Goal: Find specific page/section: Find specific page/section

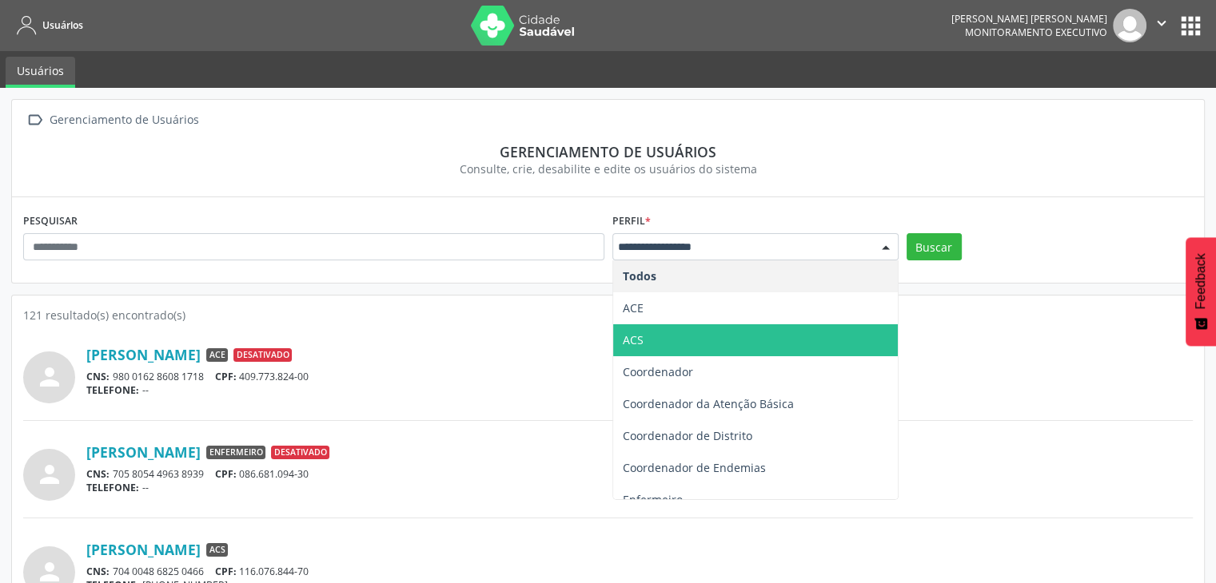
click at [647, 340] on span "ACS" at bounding box center [755, 341] width 285 height 32
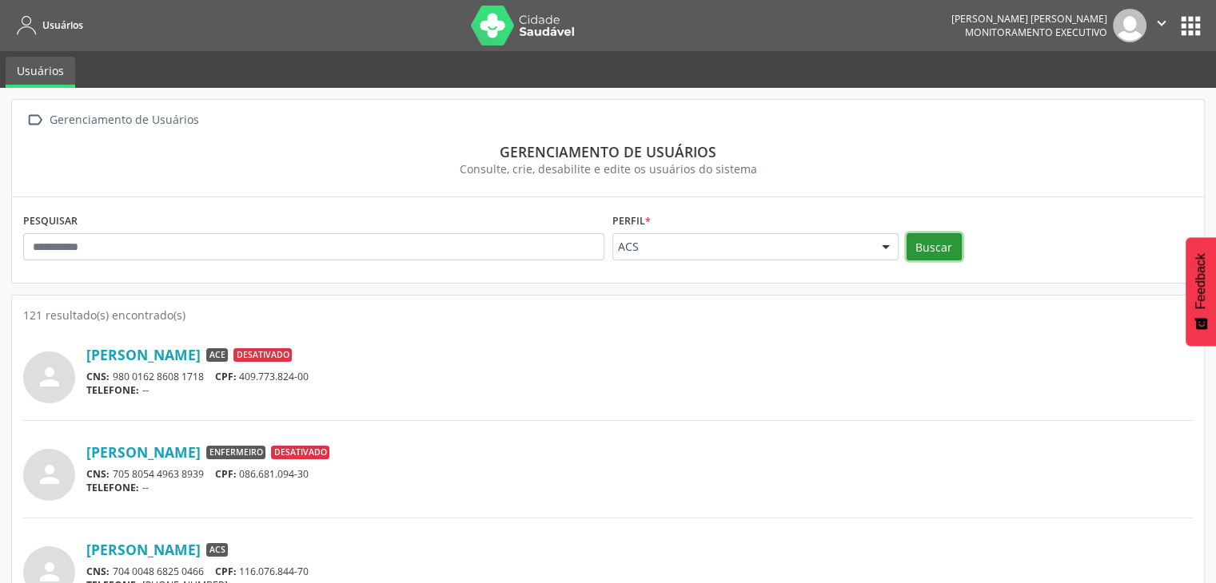
click at [950, 237] on button "Buscar" at bounding box center [933, 246] width 55 height 27
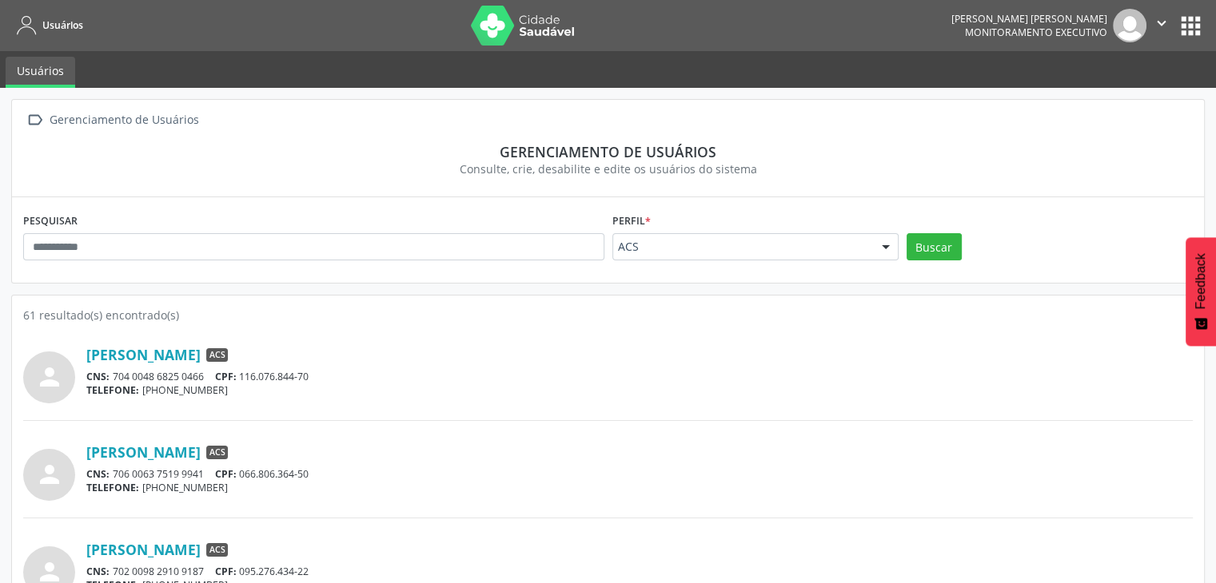
click at [221, 317] on div "61 resultado(s) encontrado(s)" at bounding box center [607, 315] width 1169 height 17
click at [257, 316] on div "61 resultado(s) encontrado(s)" at bounding box center [607, 315] width 1169 height 17
click at [23, 313] on div "61 resultado(s) encontrado(s)" at bounding box center [607, 315] width 1169 height 17
drag, startPoint x: 22, startPoint y: 313, endPoint x: 205, endPoint y: 294, distance: 184.0
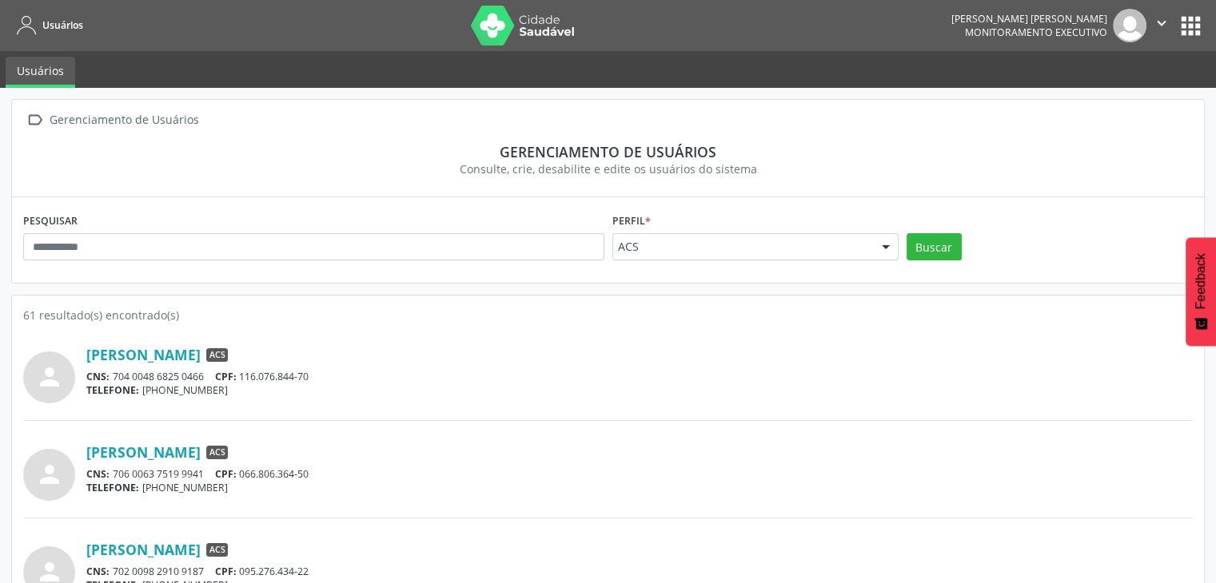
click at [473, 356] on div "[PERSON_NAME] ACS" at bounding box center [639, 355] width 1106 height 18
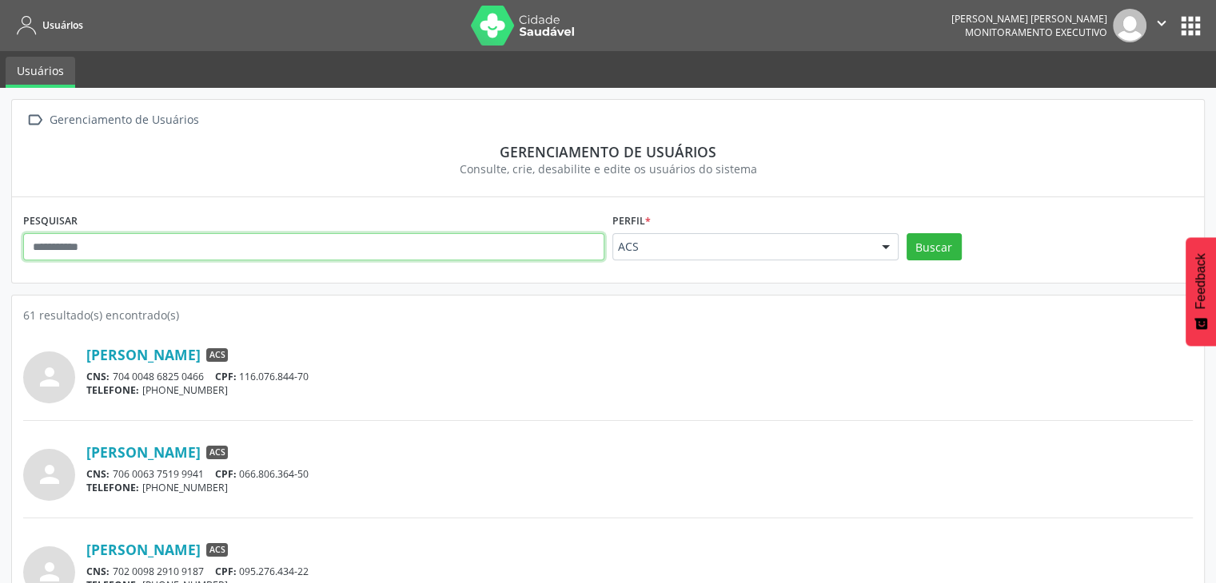
click at [140, 245] on input "text" at bounding box center [313, 246] width 581 height 27
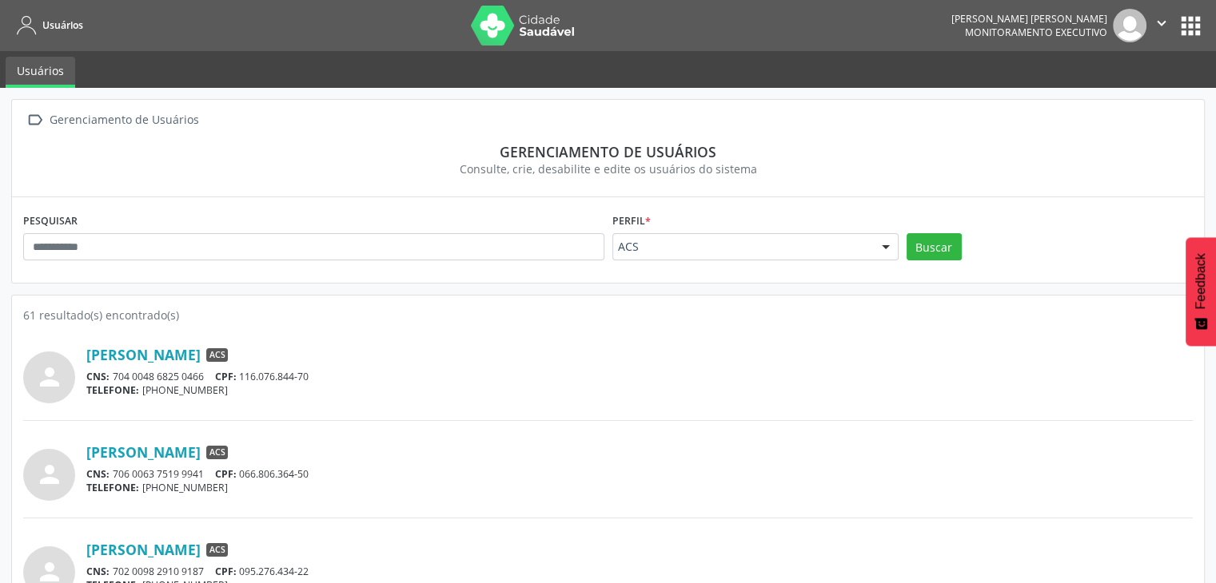
click at [217, 173] on div "Consulte, crie, desabilite e edite os usuários do sistema" at bounding box center [607, 169] width 1147 height 17
click at [201, 356] on link "[PERSON_NAME]" at bounding box center [143, 355] width 114 height 18
click at [170, 444] on link "[PERSON_NAME]" at bounding box center [143, 453] width 114 height 18
click at [449, 448] on div "[PERSON_NAME] ACS" at bounding box center [639, 453] width 1106 height 18
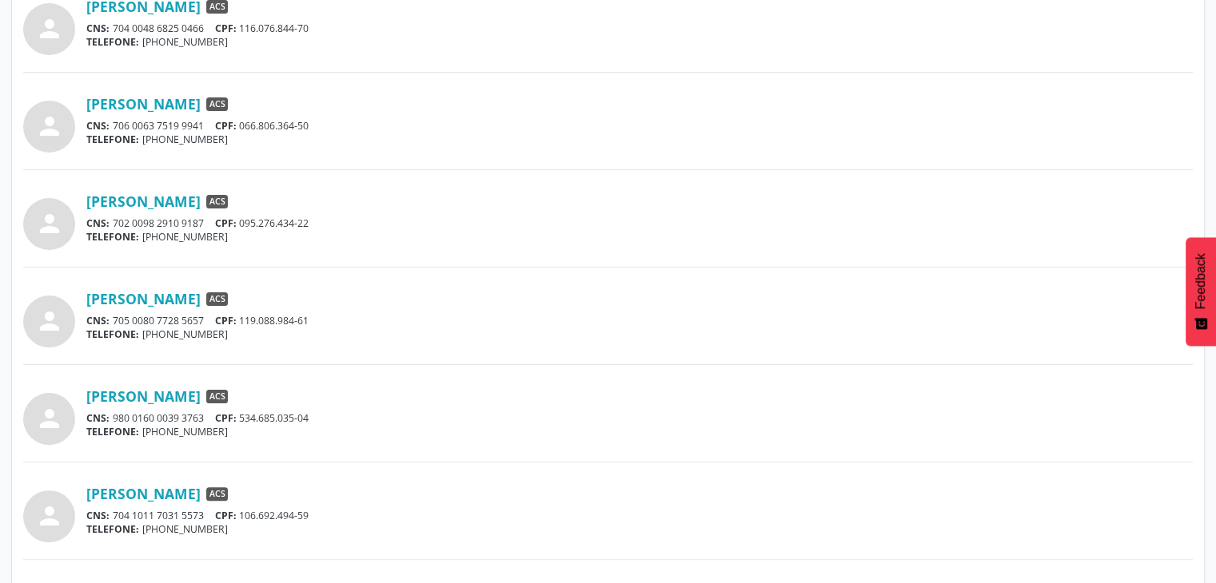
scroll to position [352, 0]
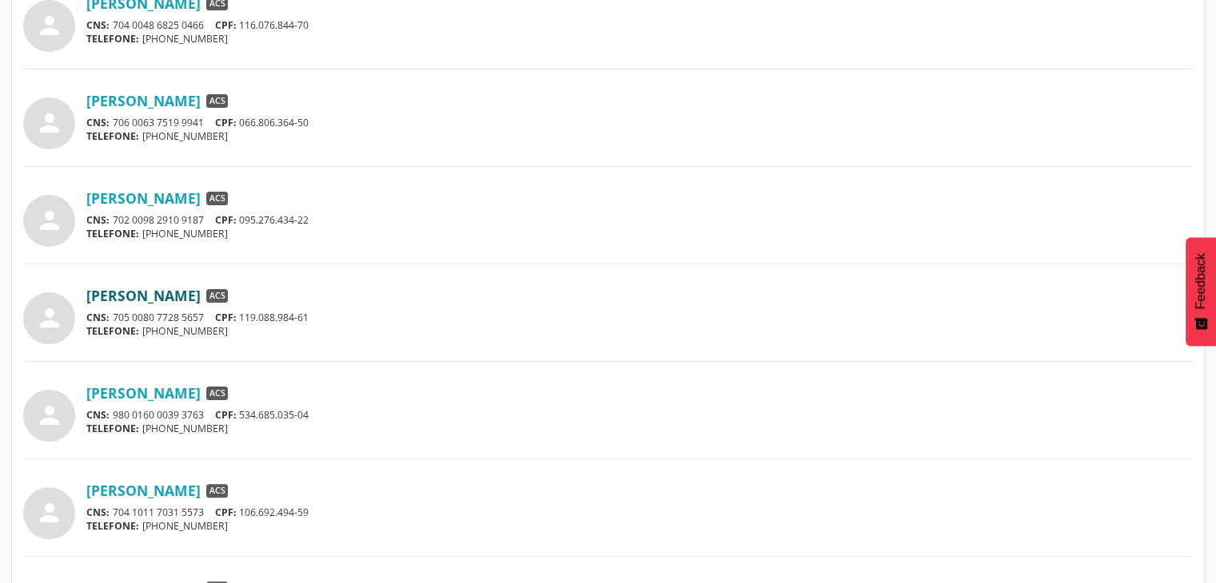
click at [201, 296] on link "[PERSON_NAME]" at bounding box center [143, 296] width 114 height 18
click at [585, 452] on div "person [PERSON_NAME] ACS CNS: 980 0160 0039 3763 CPF: 534.685.035-04 TELEFONE: …" at bounding box center [607, 419] width 1169 height 81
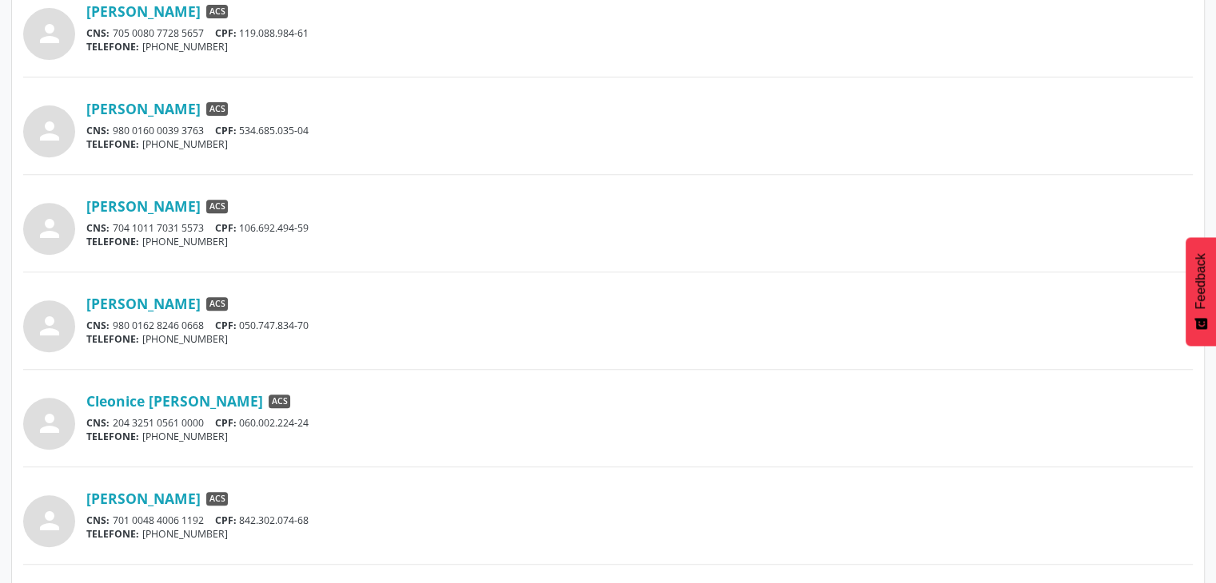
scroll to position [639, 0]
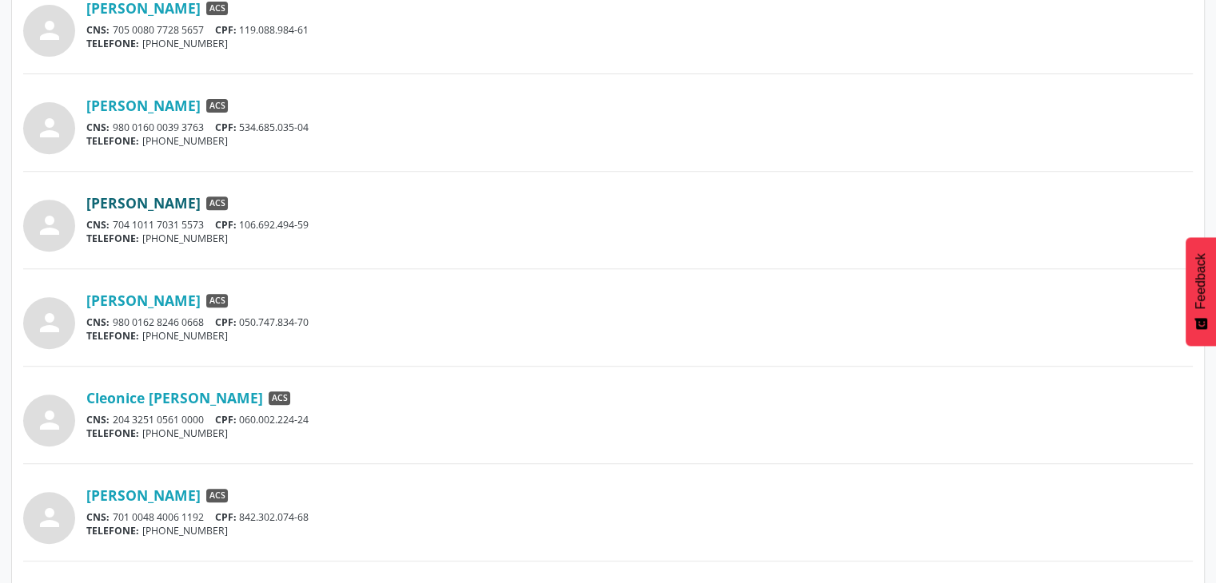
click at [201, 204] on link "[PERSON_NAME]" at bounding box center [143, 203] width 114 height 18
click at [163, 295] on link "[PERSON_NAME]" at bounding box center [143, 301] width 114 height 18
click at [263, 396] on link "Cleonice [PERSON_NAME]" at bounding box center [174, 398] width 177 height 18
click at [201, 487] on link "[PERSON_NAME]" at bounding box center [143, 496] width 114 height 18
click at [480, 420] on div "CNS: 204 3251 0561 0000 CPF: 060.002.224-24" at bounding box center [639, 420] width 1106 height 14
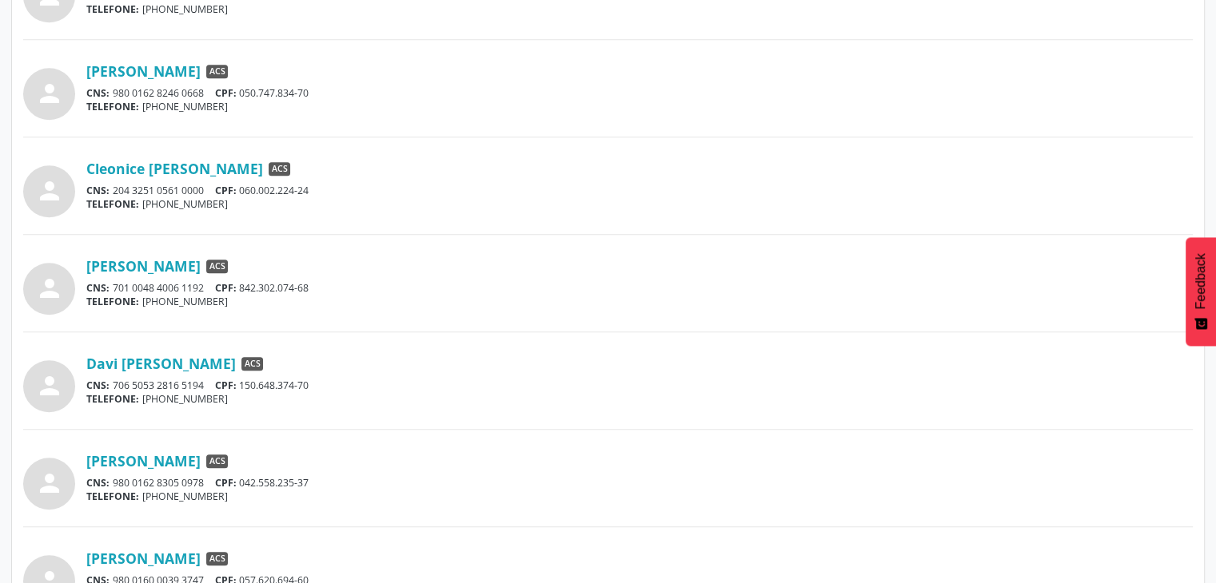
scroll to position [895, 0]
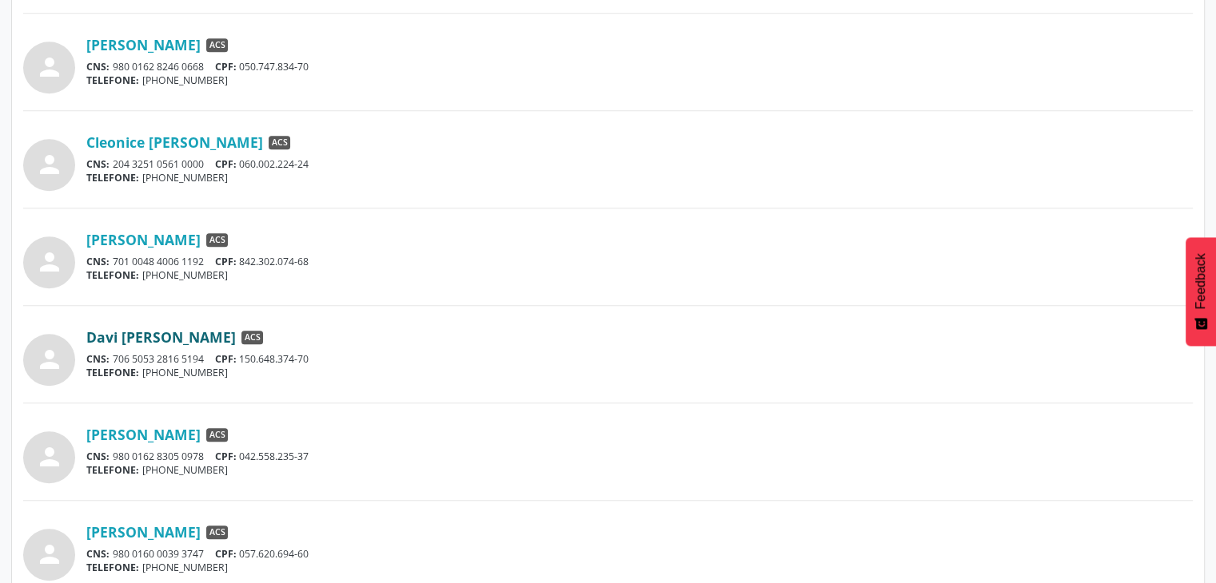
click at [236, 333] on link "Davi [PERSON_NAME]" at bounding box center [160, 338] width 149 height 18
click at [113, 436] on link "[PERSON_NAME]" at bounding box center [143, 435] width 114 height 18
click at [412, 410] on div "person [PERSON_NAME] ACS CNS: 704 0048 6825 0466 CPF: 116.076.844-70 TELEFONE: …" at bounding box center [607, 151] width 1169 height 1445
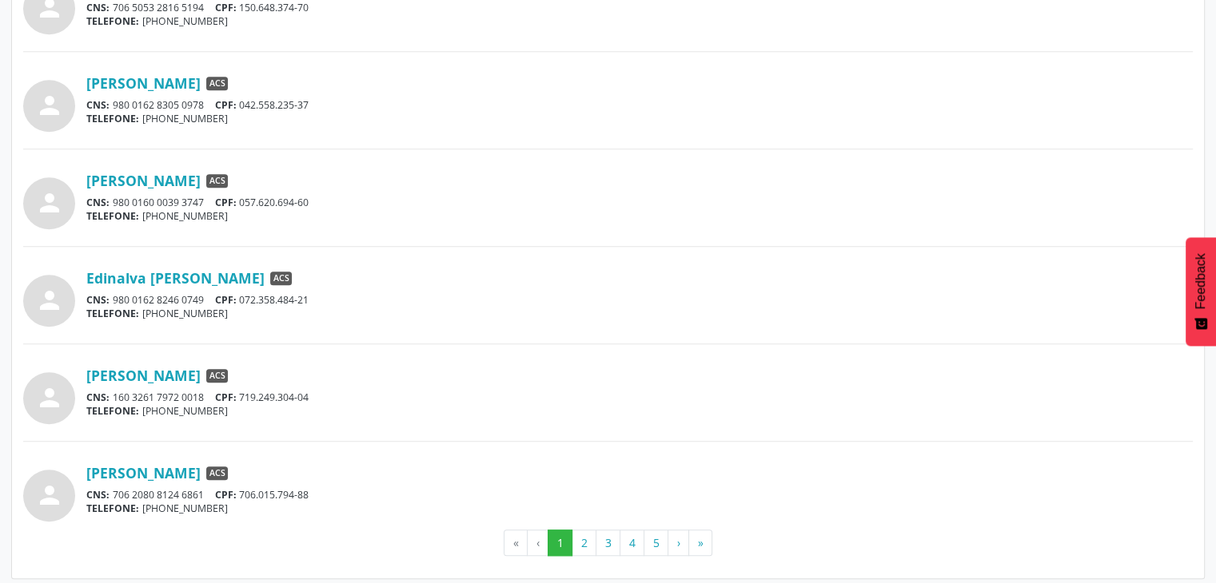
scroll to position [1251, 0]
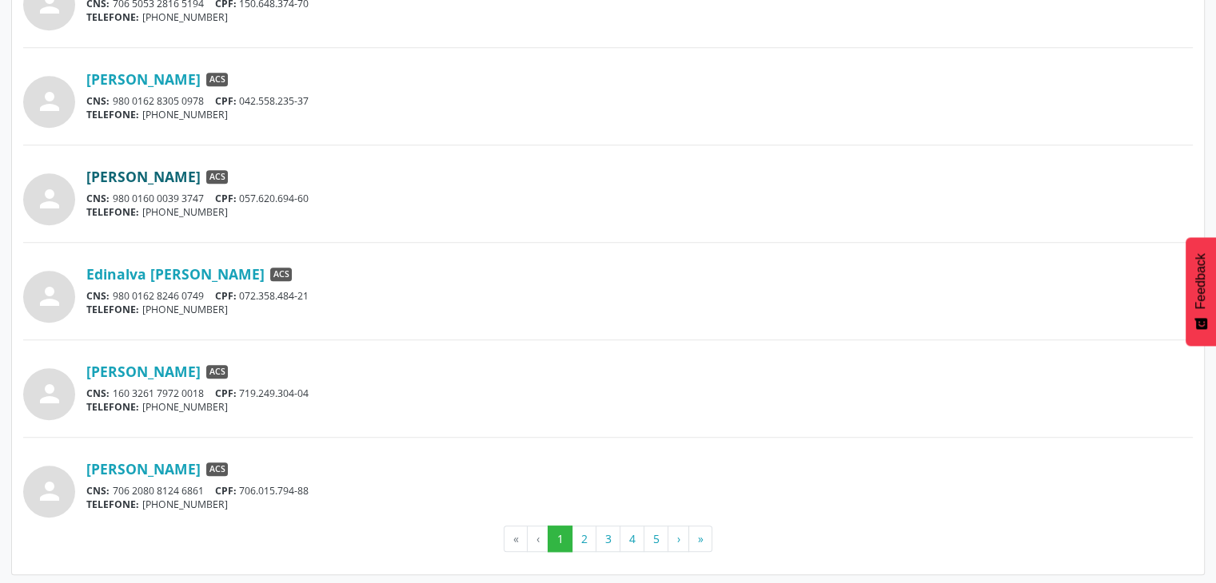
click at [177, 168] on link "[PERSON_NAME]" at bounding box center [143, 177] width 114 height 18
click at [185, 269] on link "Edinalva [PERSON_NAME]" at bounding box center [175, 274] width 178 height 18
click at [201, 374] on link "[PERSON_NAME]" at bounding box center [143, 372] width 114 height 18
click at [579, 536] on button "2" at bounding box center [583, 539] width 25 height 27
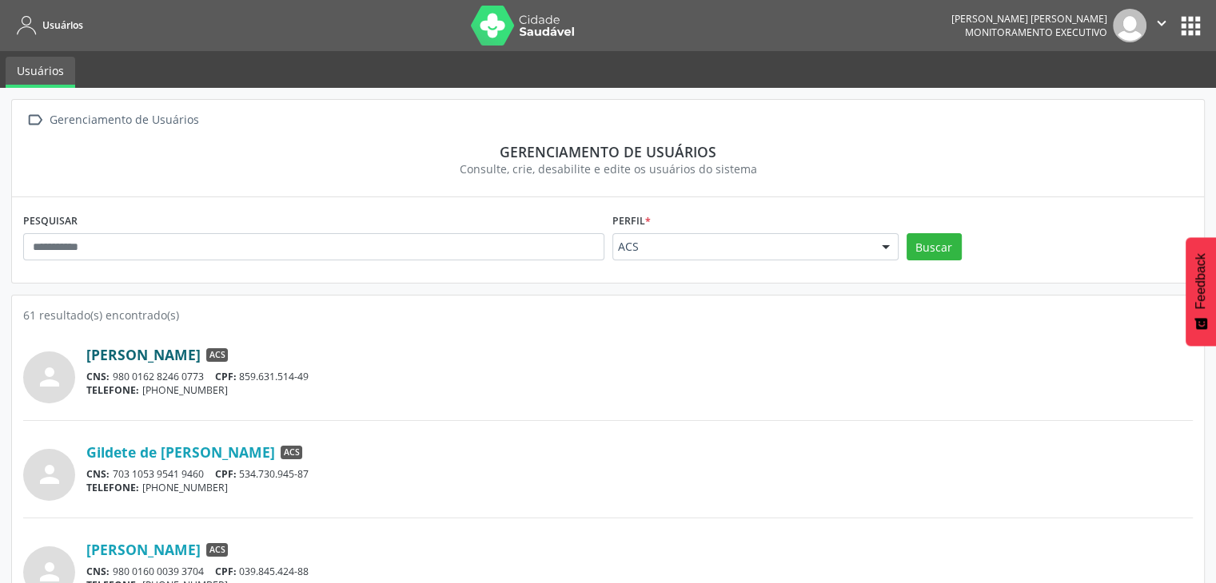
click at [157, 362] on link "[PERSON_NAME]" at bounding box center [143, 355] width 114 height 18
click at [264, 450] on link "Gildete de [PERSON_NAME]" at bounding box center [180, 453] width 189 height 18
click at [163, 551] on link "[PERSON_NAME]" at bounding box center [143, 550] width 114 height 18
click at [412, 490] on div "TELEFONE: [PHONE_NUMBER]" at bounding box center [639, 488] width 1106 height 14
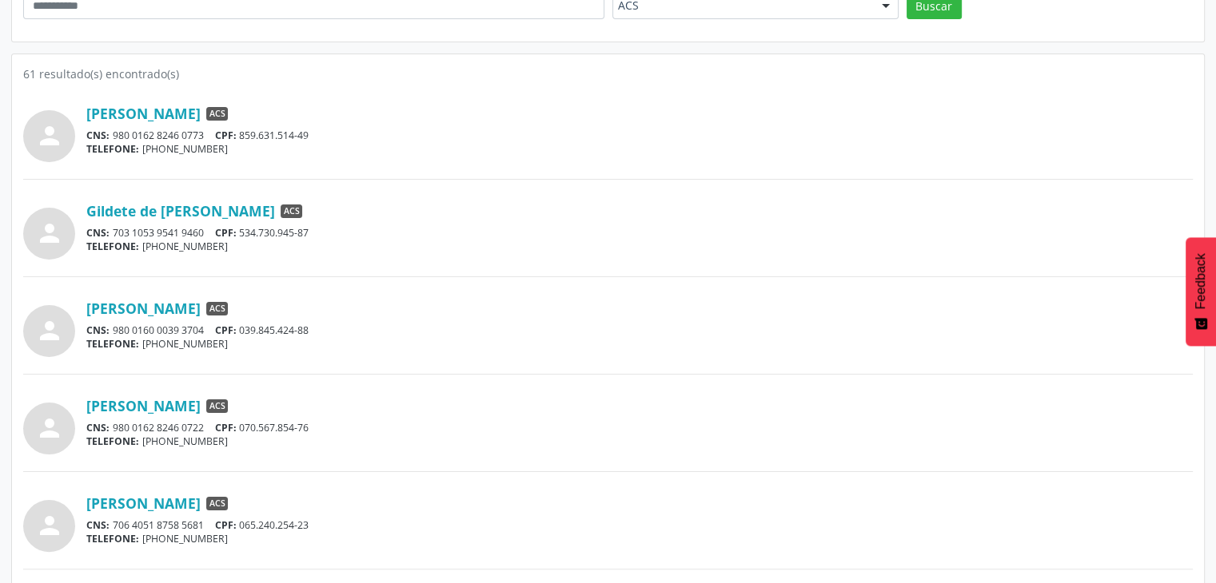
scroll to position [288, 0]
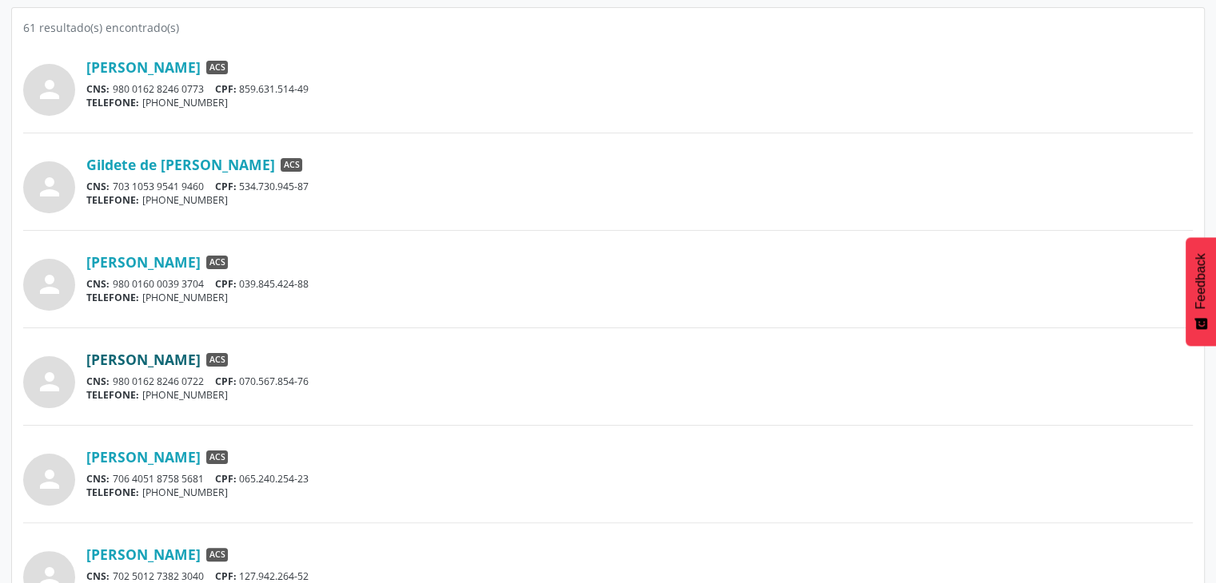
click at [201, 361] on link "[PERSON_NAME]" at bounding box center [143, 360] width 114 height 18
click at [201, 452] on link "[PERSON_NAME]" at bounding box center [143, 457] width 114 height 18
click at [510, 445] on div "person [PERSON_NAME] ACS CNS: 706 4051 8758 5681 CPF: 065.240.254-23 TELEFONE: …" at bounding box center [607, 474] width 1169 height 63
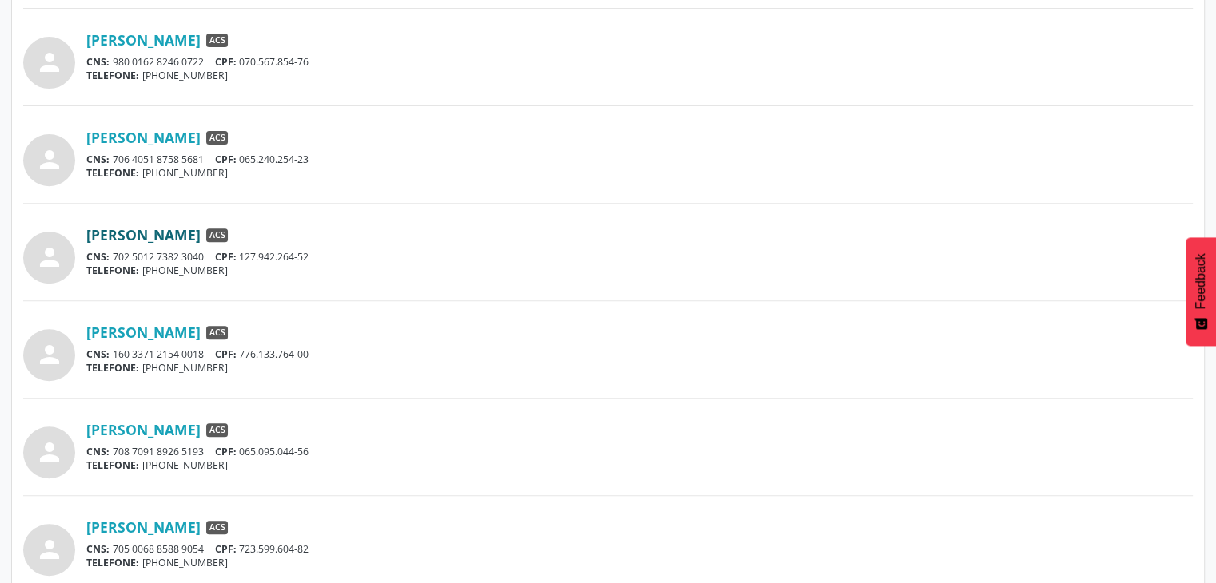
click at [201, 231] on link "[PERSON_NAME]" at bounding box center [143, 235] width 114 height 18
click at [142, 331] on link "[PERSON_NAME]" at bounding box center [143, 333] width 114 height 18
click at [201, 429] on link "[PERSON_NAME]" at bounding box center [143, 430] width 114 height 18
click at [108, 527] on link "[PERSON_NAME]" at bounding box center [143, 528] width 114 height 18
click at [404, 416] on div "person [PERSON_NAME] ACS CNS: 708 7091 8926 5193 CPF: 065.095.044-56 TELEFONE: …" at bounding box center [607, 447] width 1169 height 63
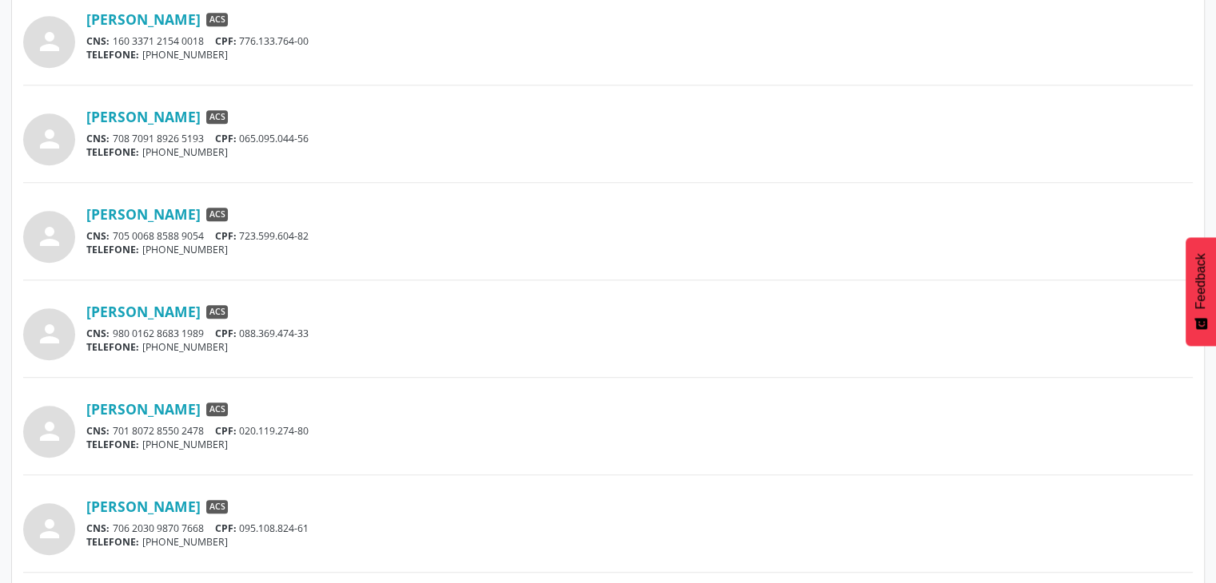
scroll to position [991, 0]
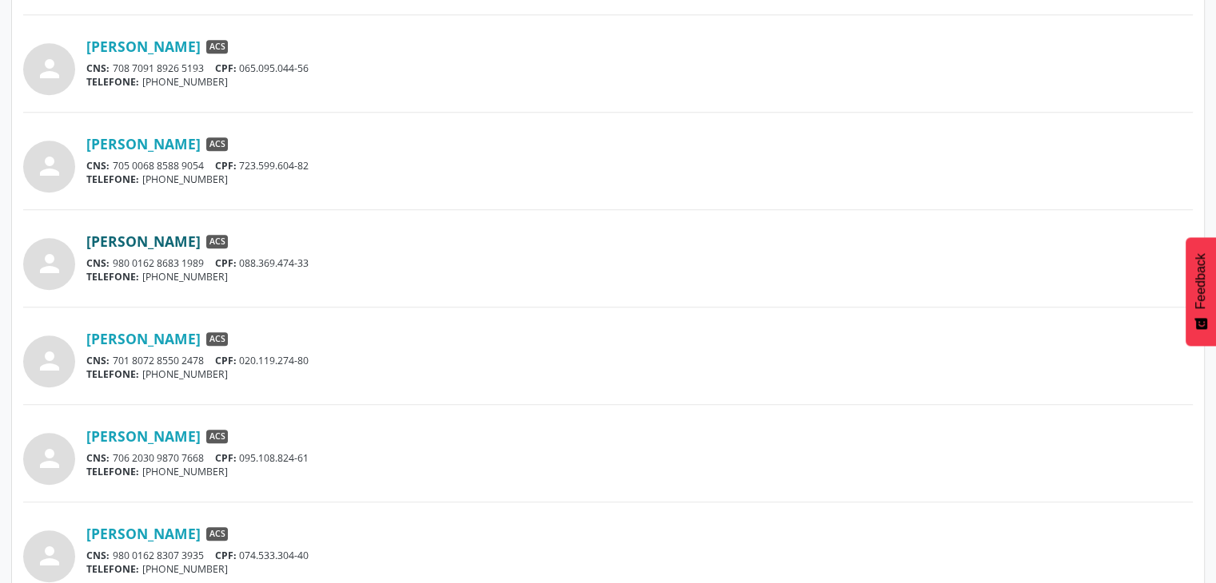
click at [201, 243] on link "[PERSON_NAME]" at bounding box center [143, 242] width 114 height 18
click at [201, 440] on link "[PERSON_NAME]" at bounding box center [143, 437] width 114 height 18
click at [394, 488] on div "person [PERSON_NAME] ACS CNS: 706 2030 9870 7668 CPF: 095.108.824-61 TELEFONE: …" at bounding box center [607, 462] width 1169 height 81
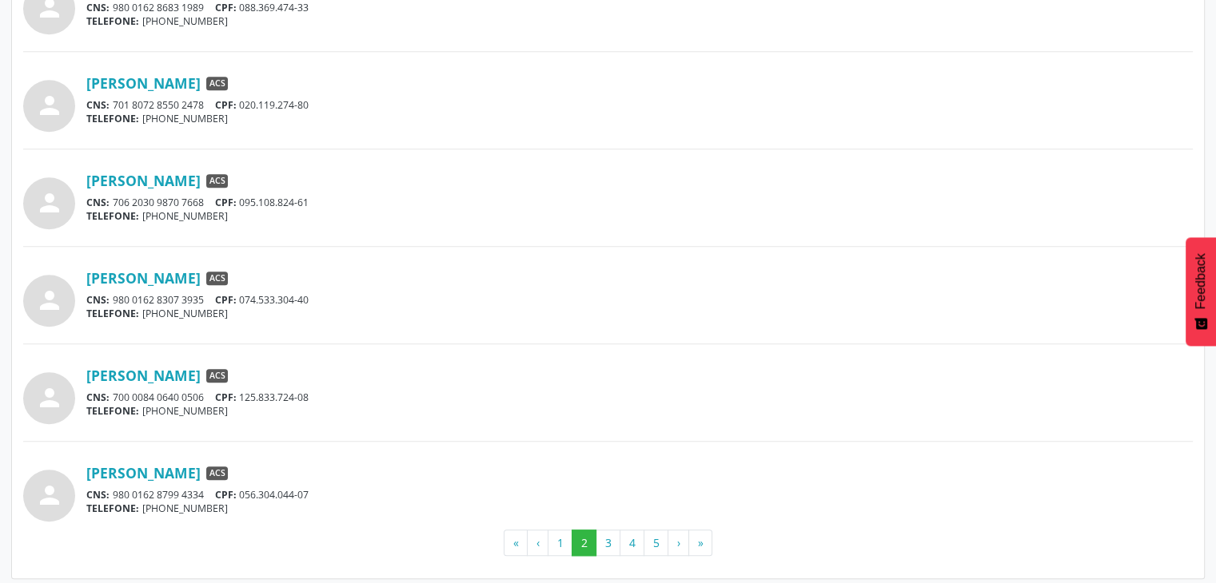
scroll to position [1251, 0]
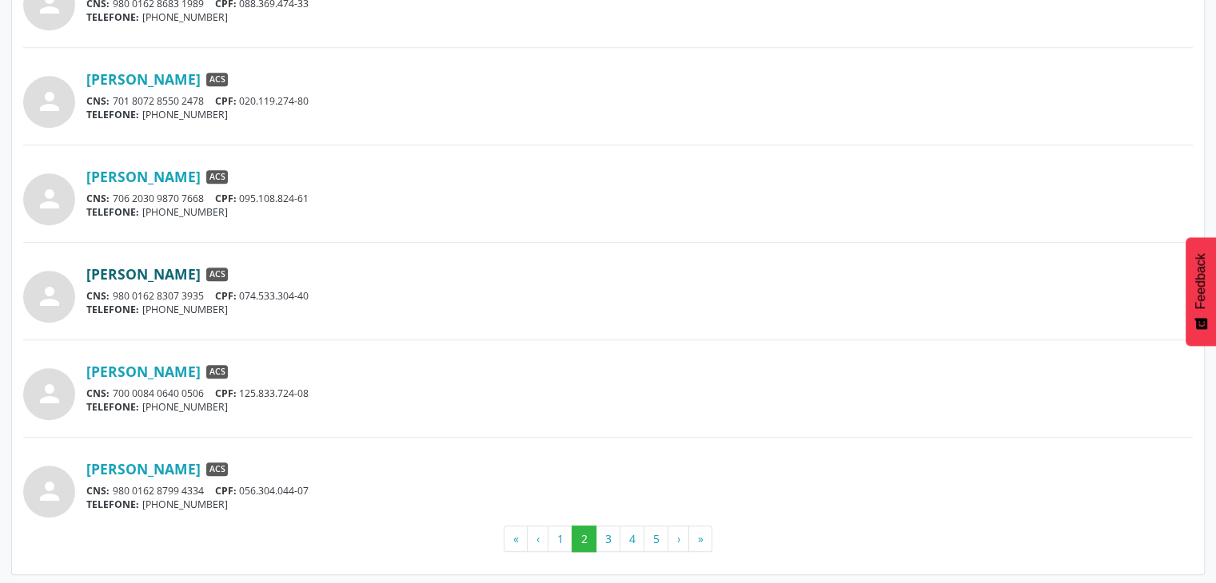
click at [173, 265] on link "[PERSON_NAME]" at bounding box center [143, 274] width 114 height 18
click at [201, 363] on link "[PERSON_NAME]" at bounding box center [143, 372] width 114 height 18
click at [201, 465] on link "[PERSON_NAME]" at bounding box center [143, 469] width 114 height 18
click at [605, 532] on button "3" at bounding box center [607, 539] width 25 height 27
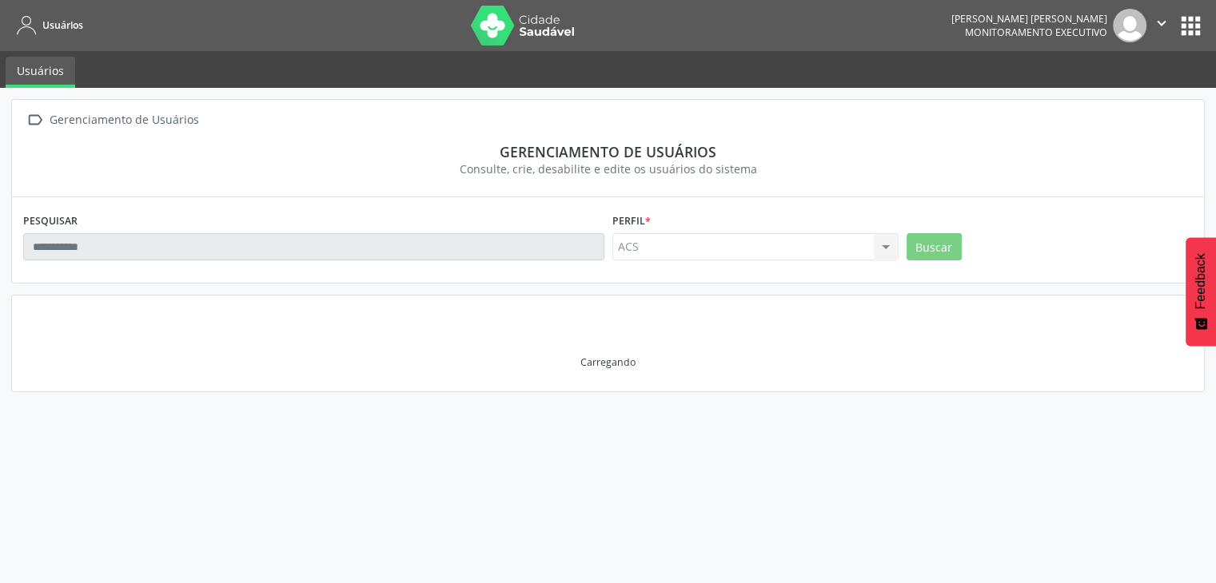
scroll to position [0, 0]
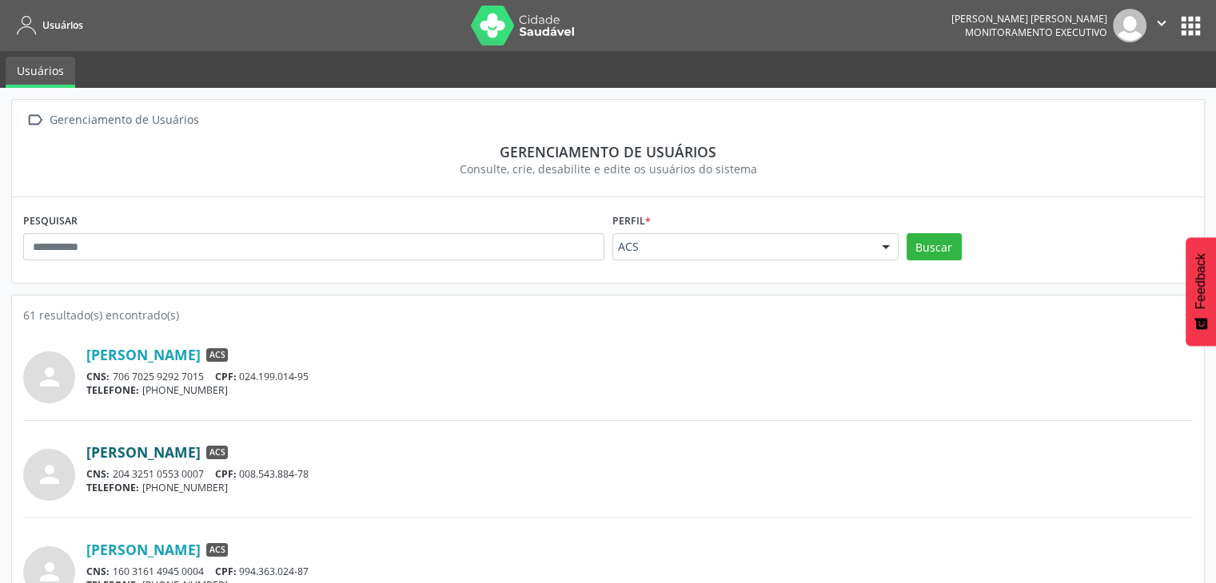
click at [201, 445] on link "[PERSON_NAME]" at bounding box center [143, 453] width 114 height 18
click at [201, 552] on link "[PERSON_NAME]" at bounding box center [143, 550] width 114 height 18
click at [435, 477] on div "CNS: 204 3251 0553 0007 CPF: 008.543.884-78" at bounding box center [639, 475] width 1106 height 14
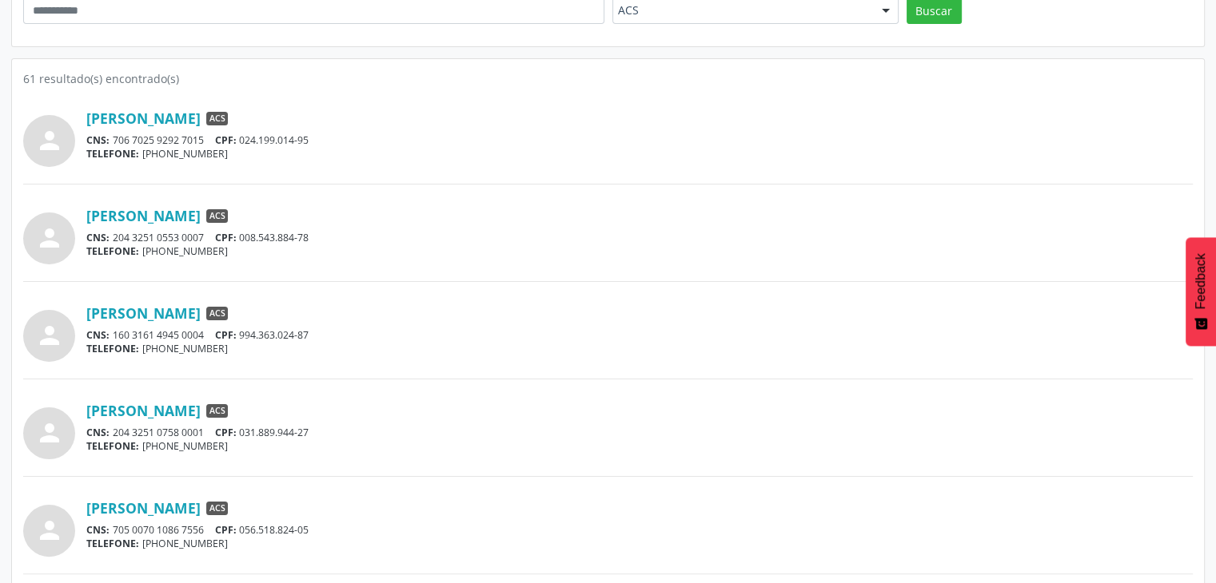
scroll to position [320, 0]
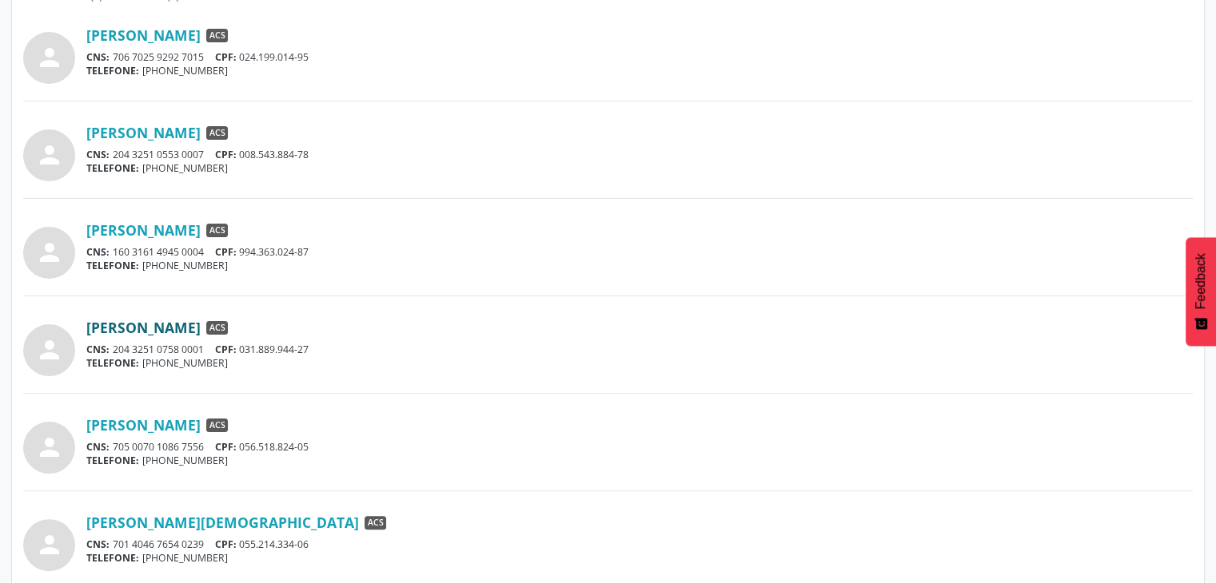
click at [201, 329] on link "[PERSON_NAME]" at bounding box center [143, 328] width 114 height 18
click at [201, 428] on link "[PERSON_NAME]" at bounding box center [143, 425] width 114 height 18
click at [208, 529] on link "[PERSON_NAME][DEMOGRAPHIC_DATA]" at bounding box center [222, 523] width 273 height 18
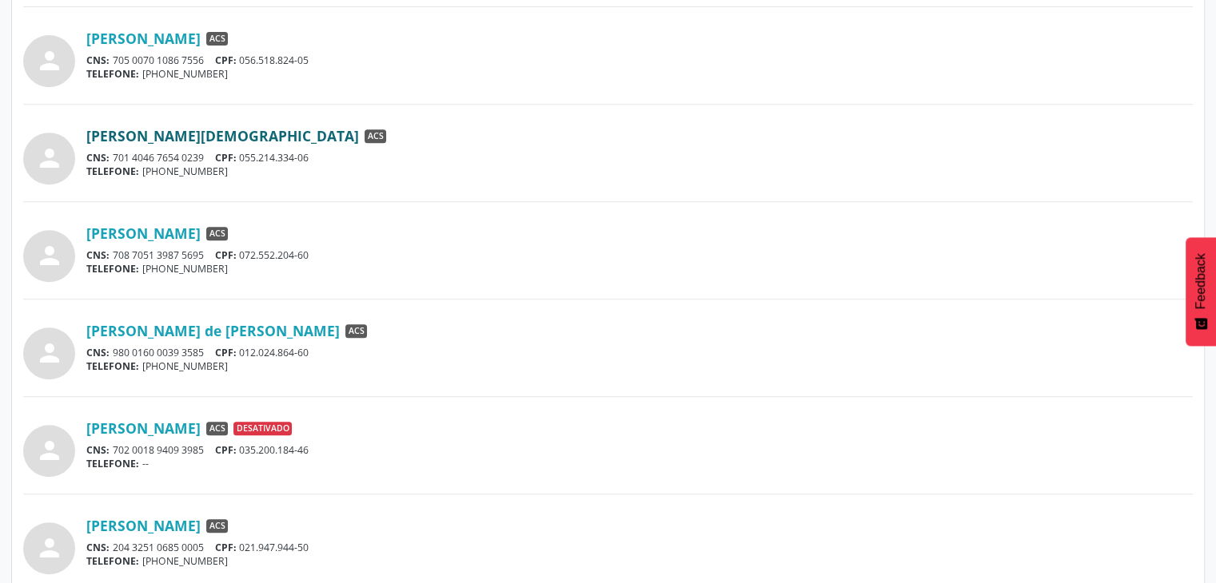
scroll to position [735, 0]
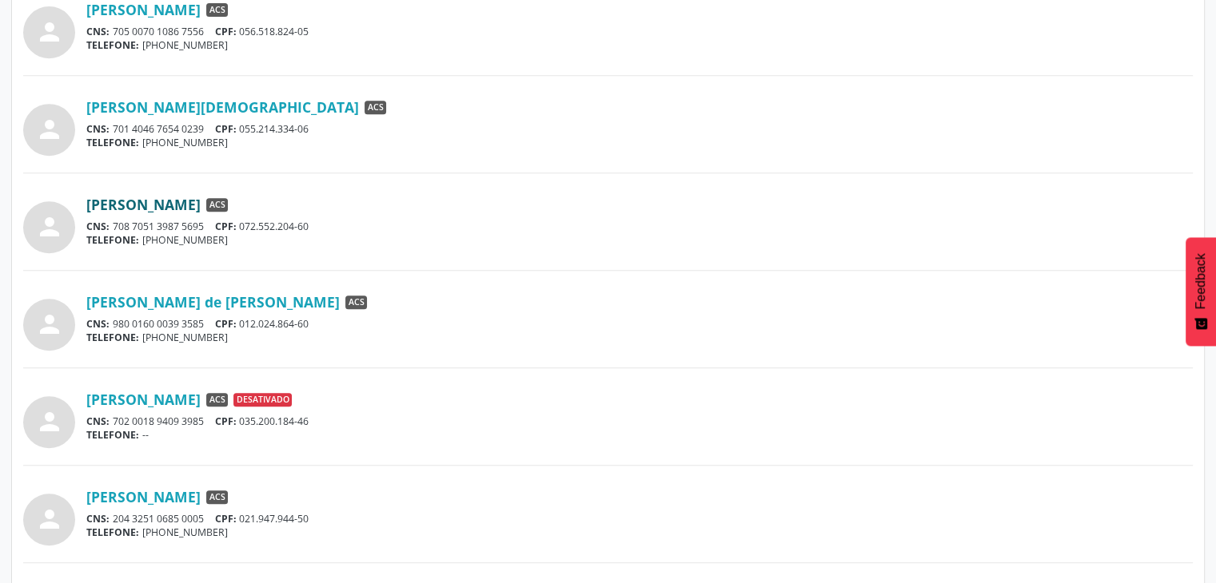
click at [201, 202] on link "[PERSON_NAME]" at bounding box center [143, 205] width 114 height 18
click at [308, 310] on div "[PERSON_NAME] de [PERSON_NAME] ACS CNS: 980 0160 0039 3585 CPF: 012.024.864-60 …" at bounding box center [639, 318] width 1106 height 51
click at [301, 305] on link "[PERSON_NAME] de [PERSON_NAME]" at bounding box center [212, 302] width 253 height 18
click at [201, 489] on link "[PERSON_NAME]" at bounding box center [143, 497] width 114 height 18
click at [428, 483] on div "person [PERSON_NAME] ACS CNS: 204 3251 0685 0005 CPF: 021.947.944-50 TELEFONE: …" at bounding box center [607, 514] width 1169 height 63
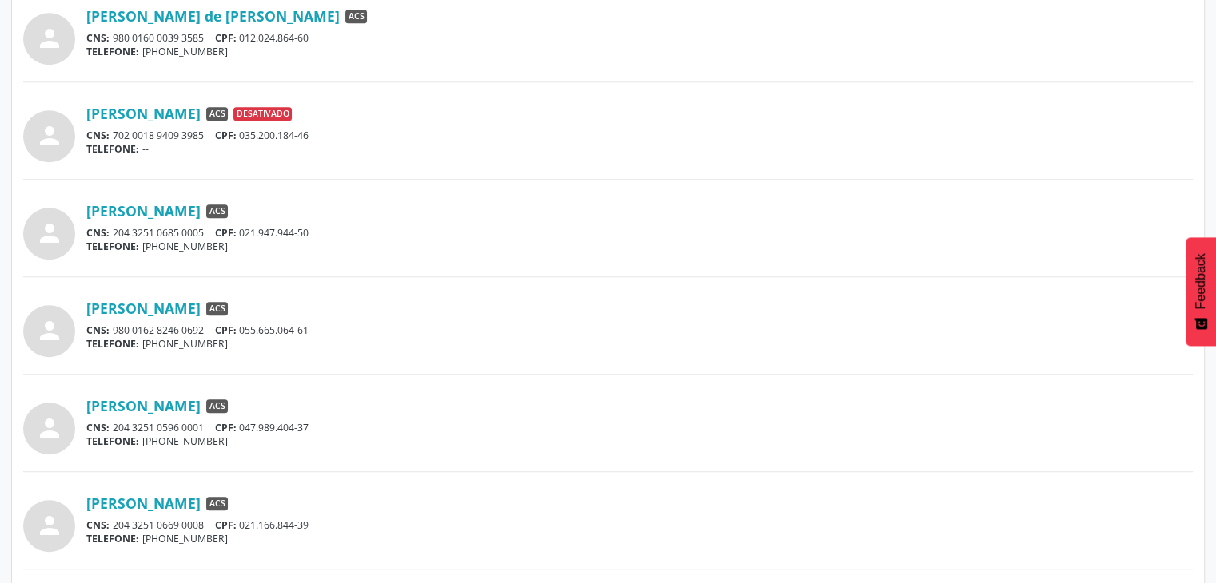
scroll to position [1023, 0]
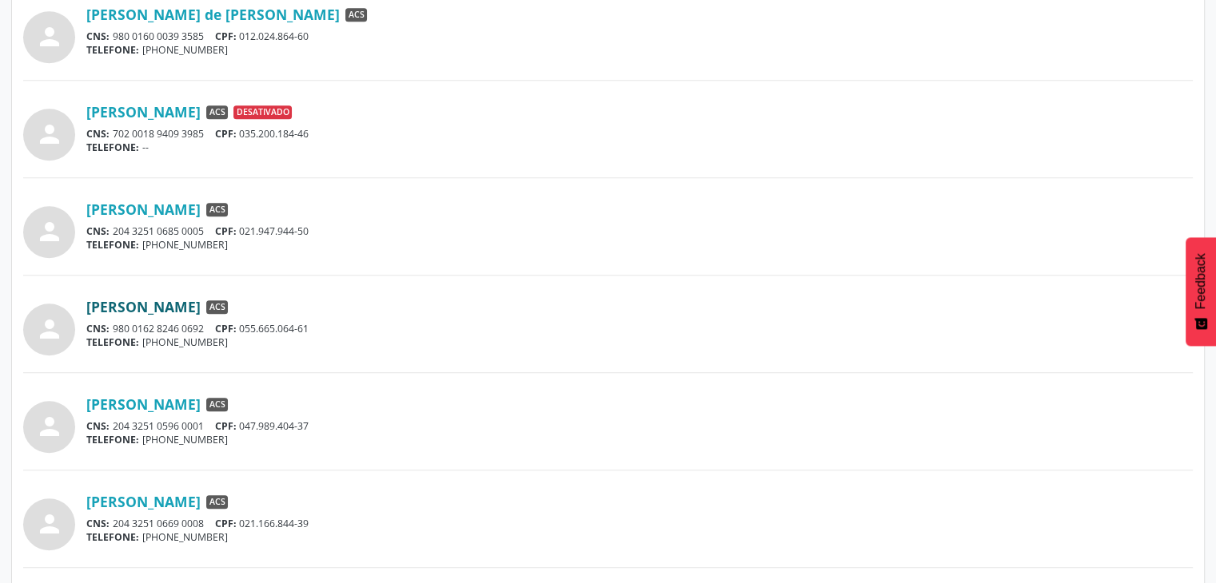
click at [201, 305] on link "[PERSON_NAME]" at bounding box center [143, 307] width 114 height 18
click at [201, 402] on link "[PERSON_NAME]" at bounding box center [143, 405] width 114 height 18
drag, startPoint x: 221, startPoint y: 484, endPoint x: 227, endPoint y: 496, distance: 14.3
click at [227, 496] on div "person [PERSON_NAME] ACS CNS: 706 7025 9292 7015 CPF: 024.199.014-95 TELEFONE: …" at bounding box center [607, 23] width 1169 height 1445
click at [201, 496] on link "[PERSON_NAME]" at bounding box center [143, 502] width 114 height 18
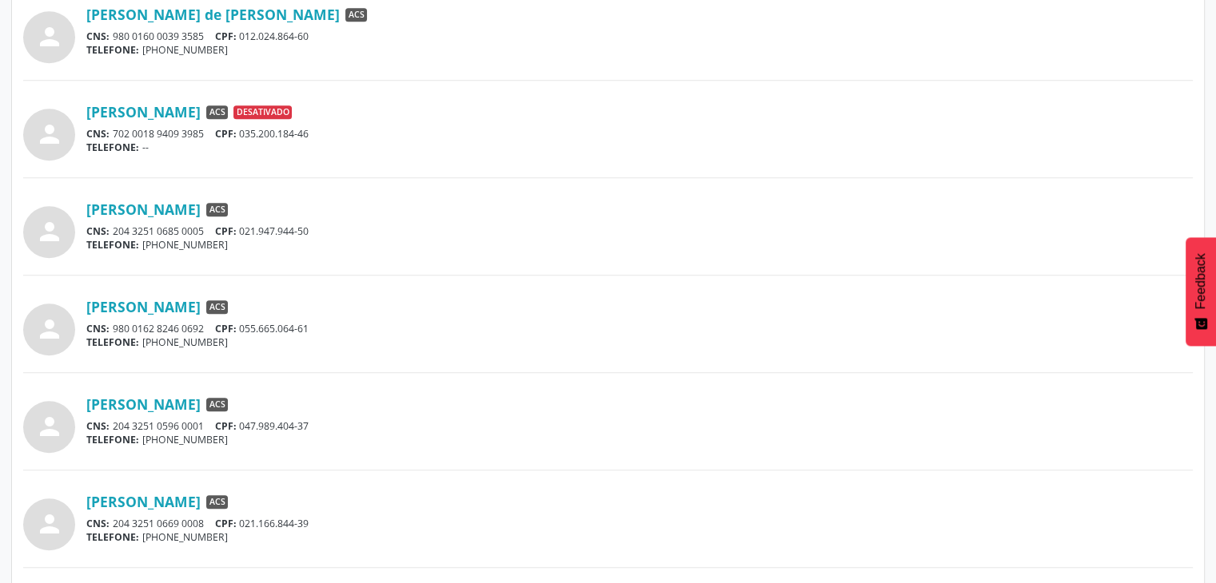
click at [508, 423] on div "CNS: 204 3251 0596 0001 CPF: 047.989.404-37" at bounding box center [639, 427] width 1106 height 14
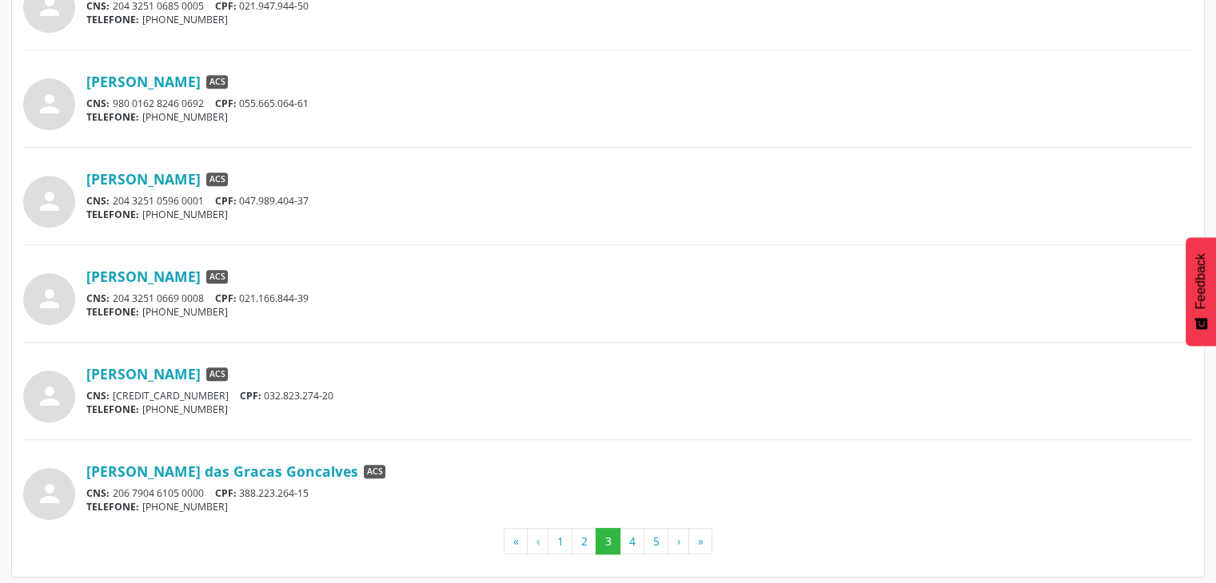
scroll to position [1251, 0]
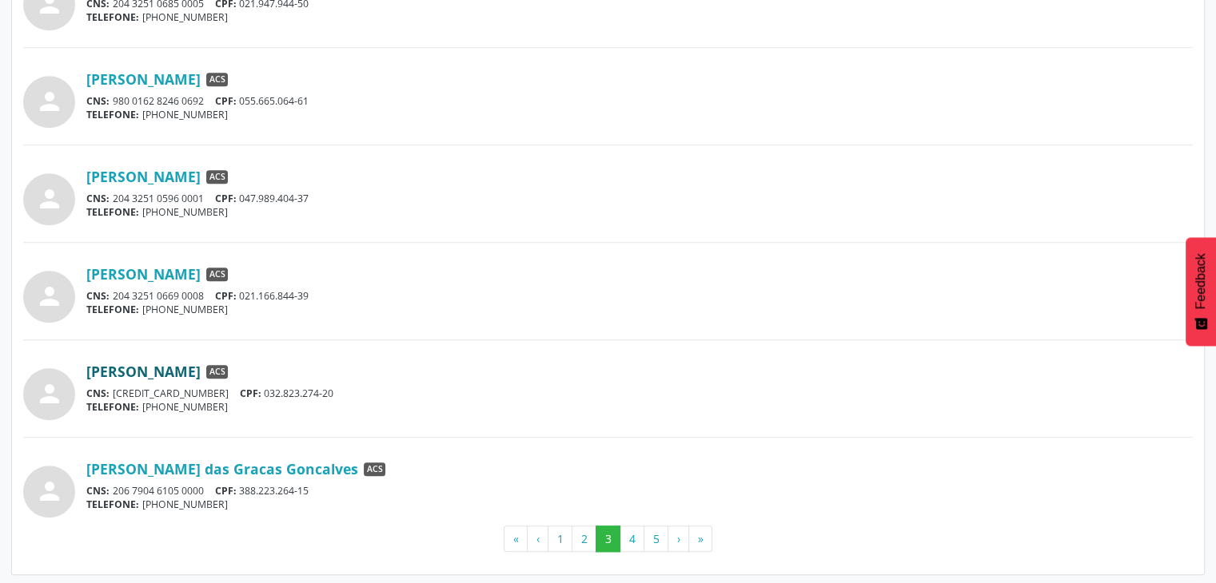
click at [201, 371] on link "[PERSON_NAME]" at bounding box center [143, 372] width 114 height 18
click at [226, 463] on link "[PERSON_NAME] das Gracas Goncalves" at bounding box center [222, 469] width 272 height 18
click at [633, 544] on button "4" at bounding box center [631, 539] width 25 height 27
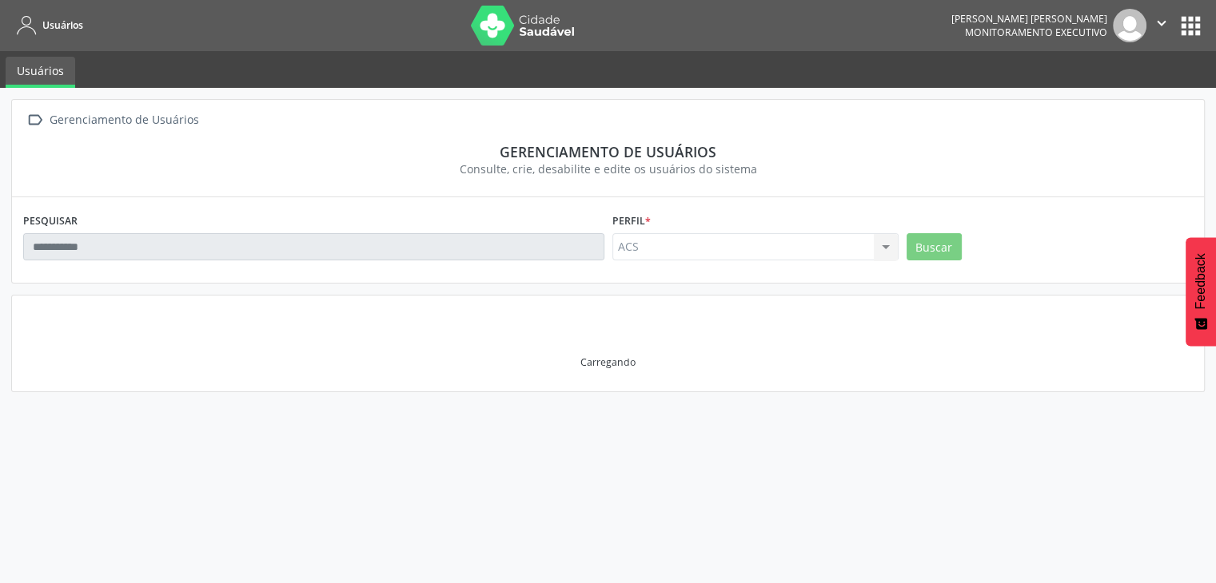
scroll to position [0, 0]
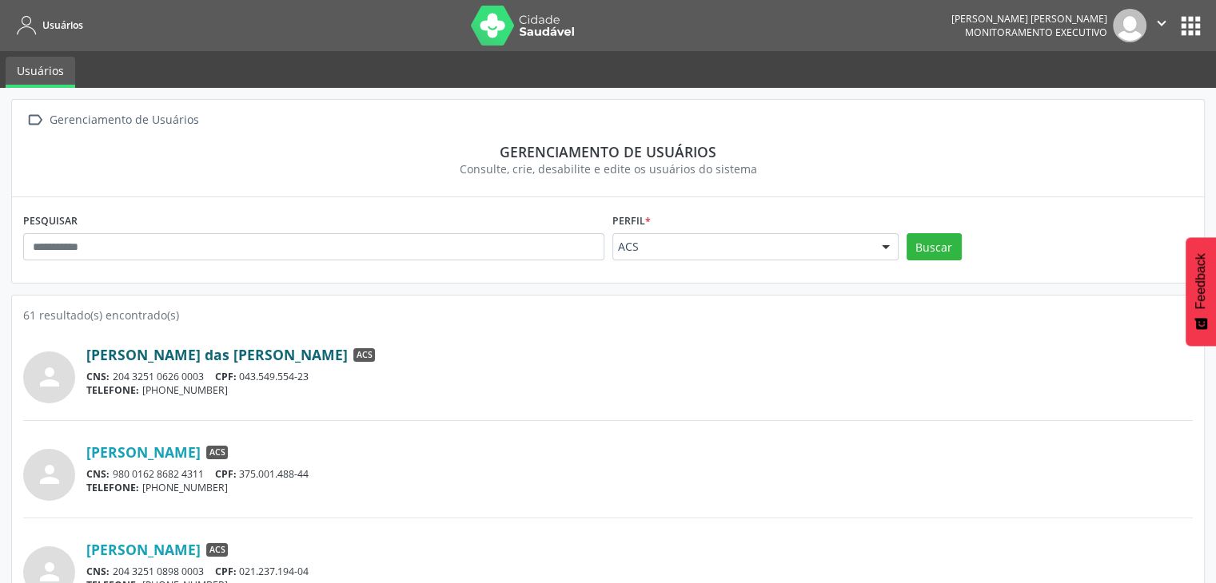
click at [198, 348] on link "[PERSON_NAME] das [PERSON_NAME]" at bounding box center [216, 355] width 261 height 18
click at [201, 445] on link "[PERSON_NAME]" at bounding box center [143, 453] width 114 height 18
click at [421, 501] on div "person [PERSON_NAME] ACS CNS: 980 0162 8682 4311 CPF: 375.001.488-44 TELEFONE: …" at bounding box center [607, 478] width 1169 height 81
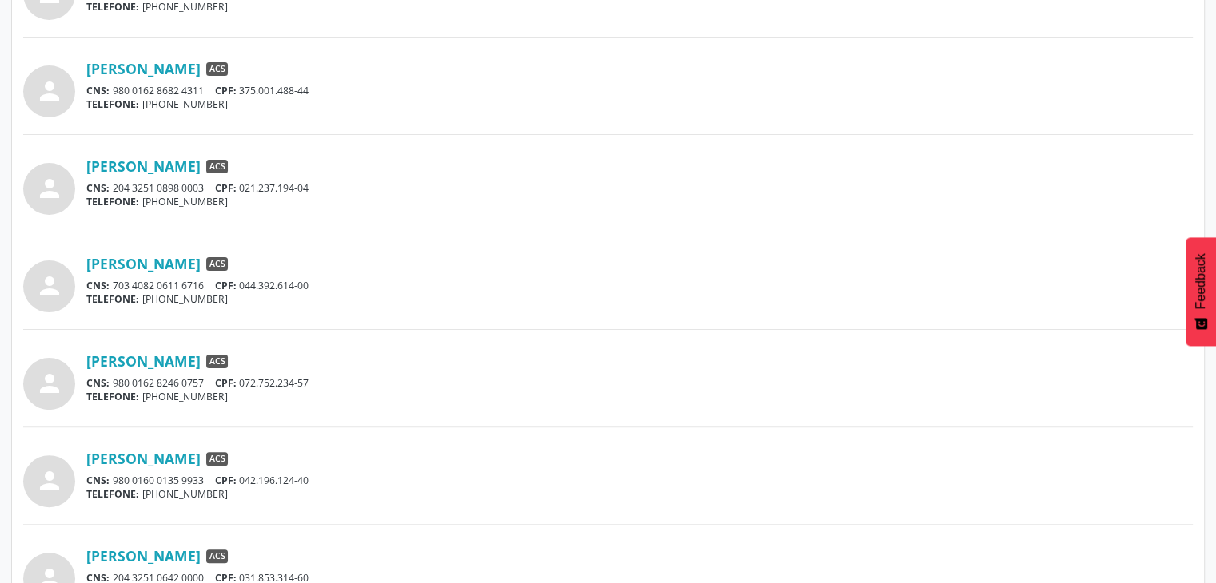
scroll to position [416, 0]
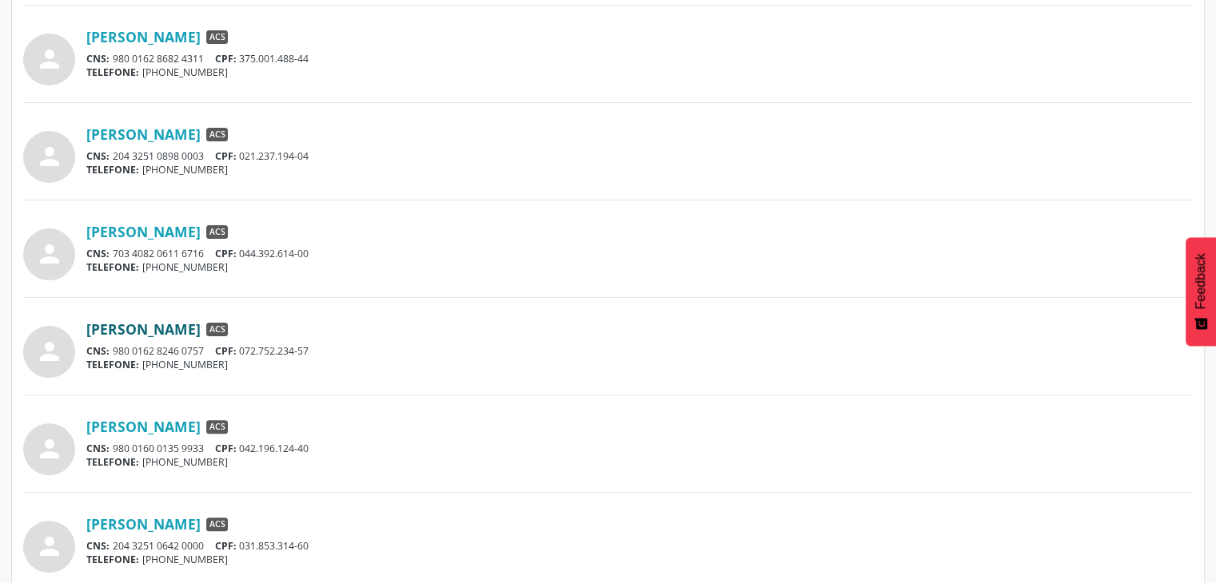
click at [201, 329] on link "[PERSON_NAME]" at bounding box center [143, 330] width 114 height 18
click at [182, 425] on link "[PERSON_NAME]" at bounding box center [143, 427] width 114 height 18
click at [178, 525] on link "[PERSON_NAME]" at bounding box center [143, 525] width 114 height 18
click at [452, 413] on div "person [PERSON_NAME] ACS CNS: 980 0160 0135 9933 CPF: 042.196.124-40 TELEFONE: …" at bounding box center [607, 443] width 1169 height 63
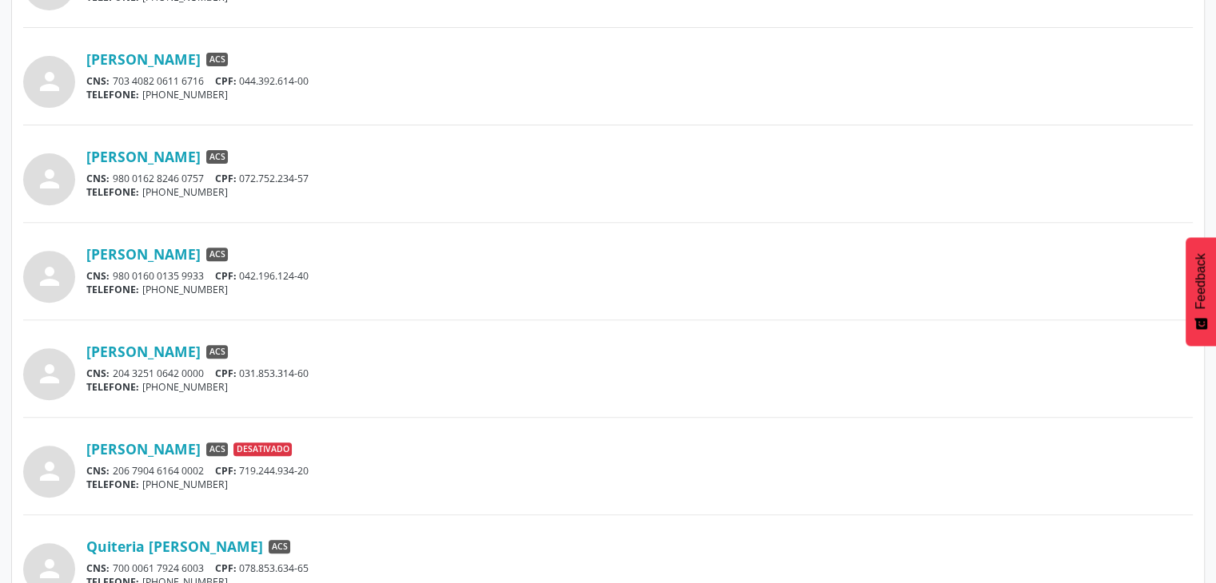
scroll to position [767, 0]
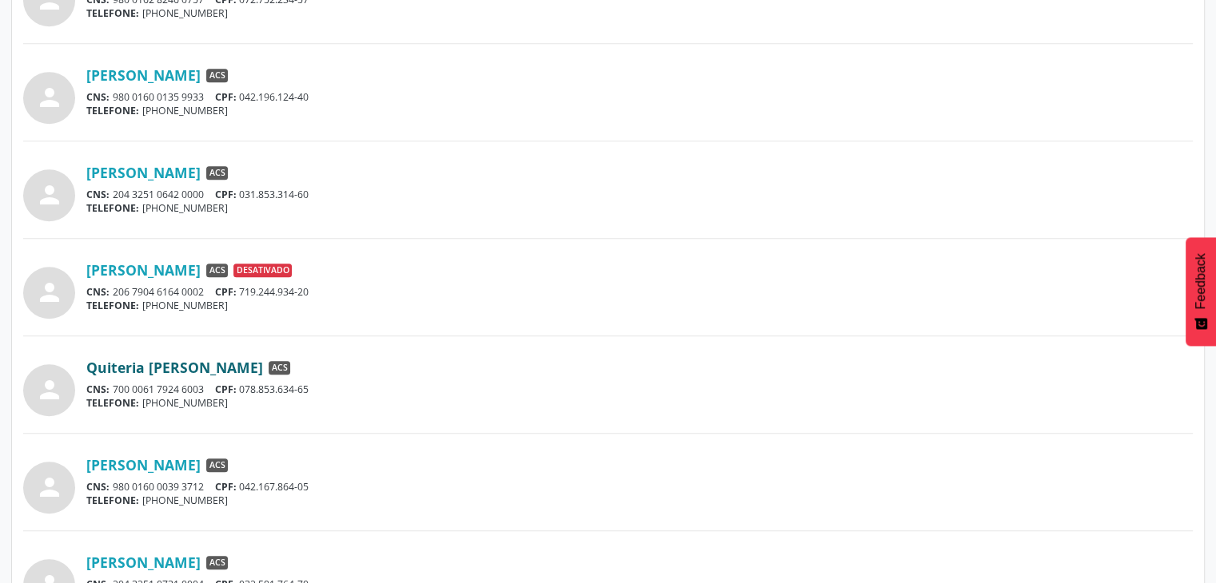
click at [214, 367] on link "Quiteria [PERSON_NAME]" at bounding box center [174, 368] width 177 height 18
click at [132, 468] on link "[PERSON_NAME]" at bounding box center [143, 465] width 114 height 18
click at [180, 556] on link "[PERSON_NAME]" at bounding box center [143, 563] width 114 height 18
click at [387, 369] on div "Quiteria [PERSON_NAME] ACS" at bounding box center [639, 368] width 1106 height 18
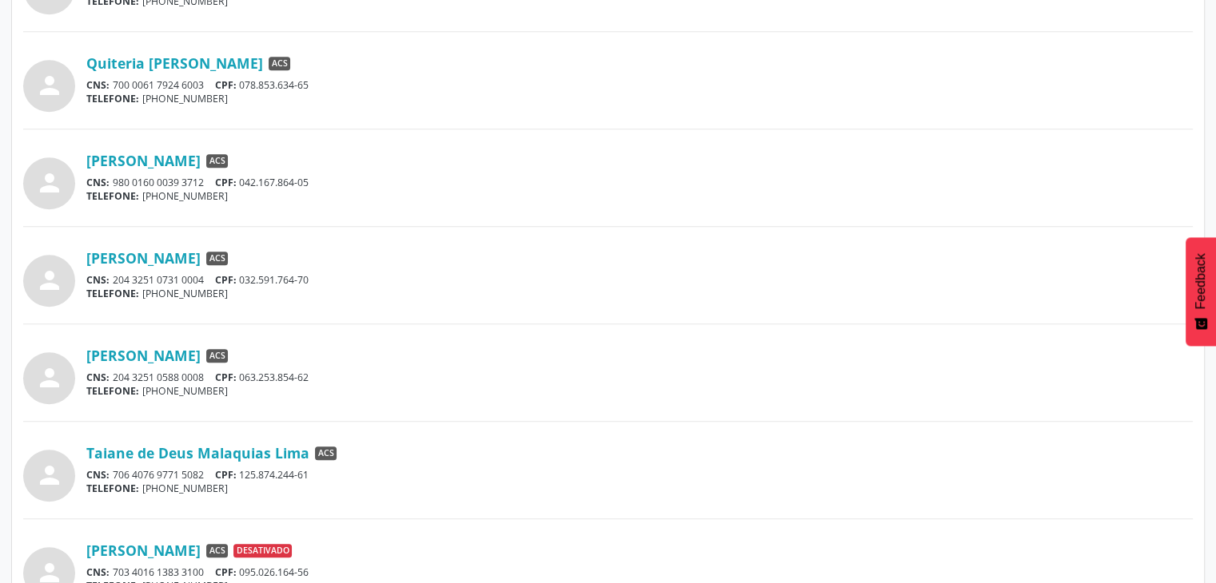
scroll to position [1119, 0]
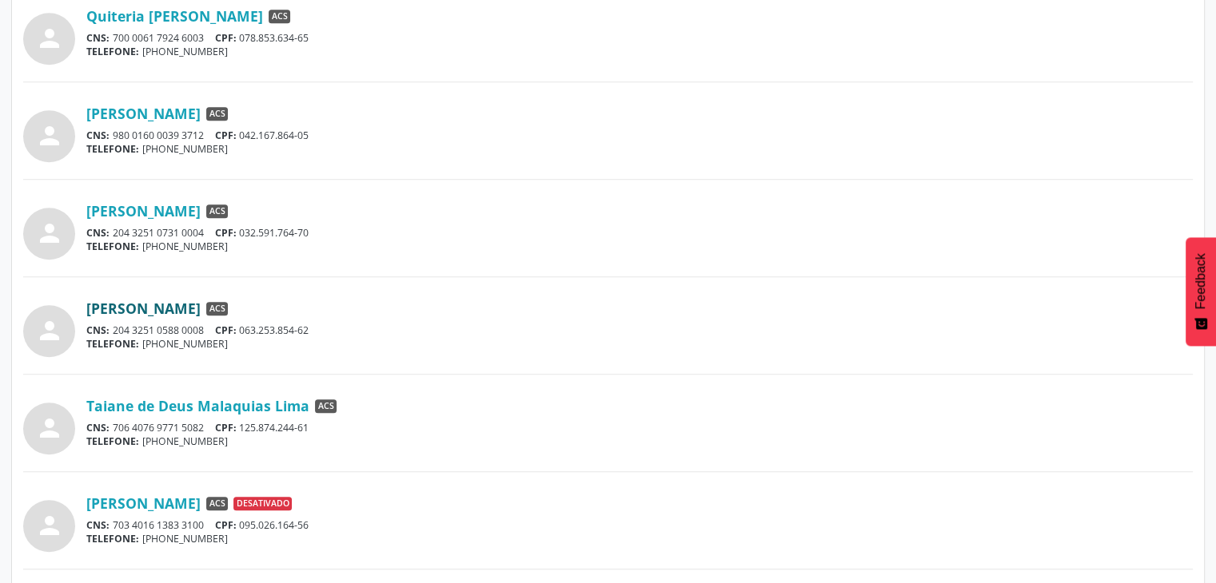
click at [201, 303] on link "[PERSON_NAME]" at bounding box center [143, 309] width 114 height 18
click at [182, 401] on link "Taiane de Deus Malaquias Lima" at bounding box center [197, 406] width 223 height 18
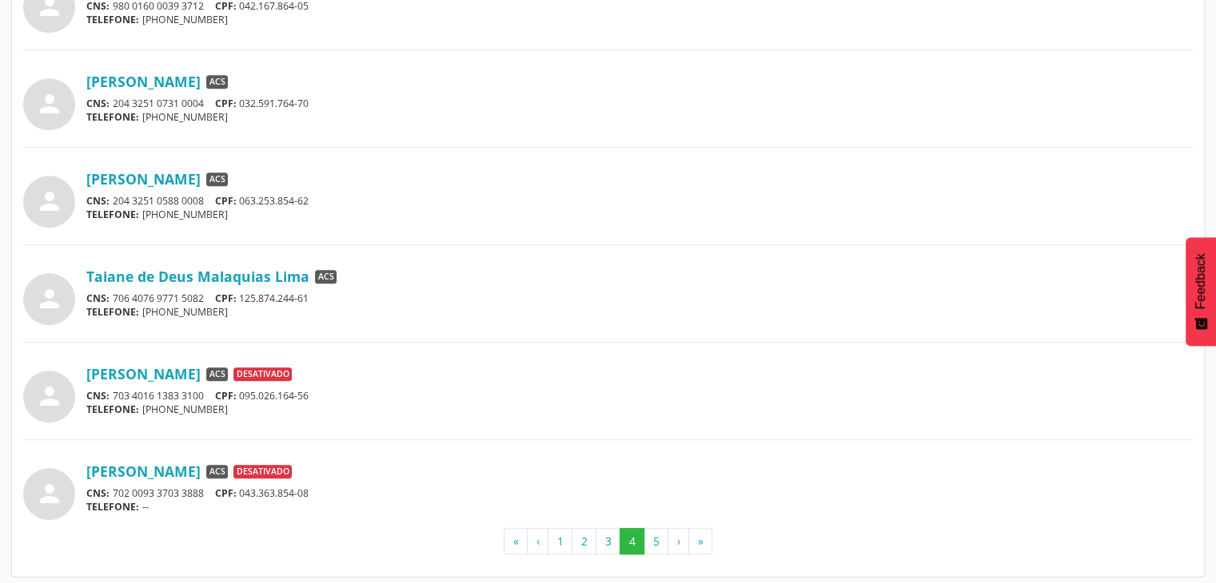
scroll to position [1251, 0]
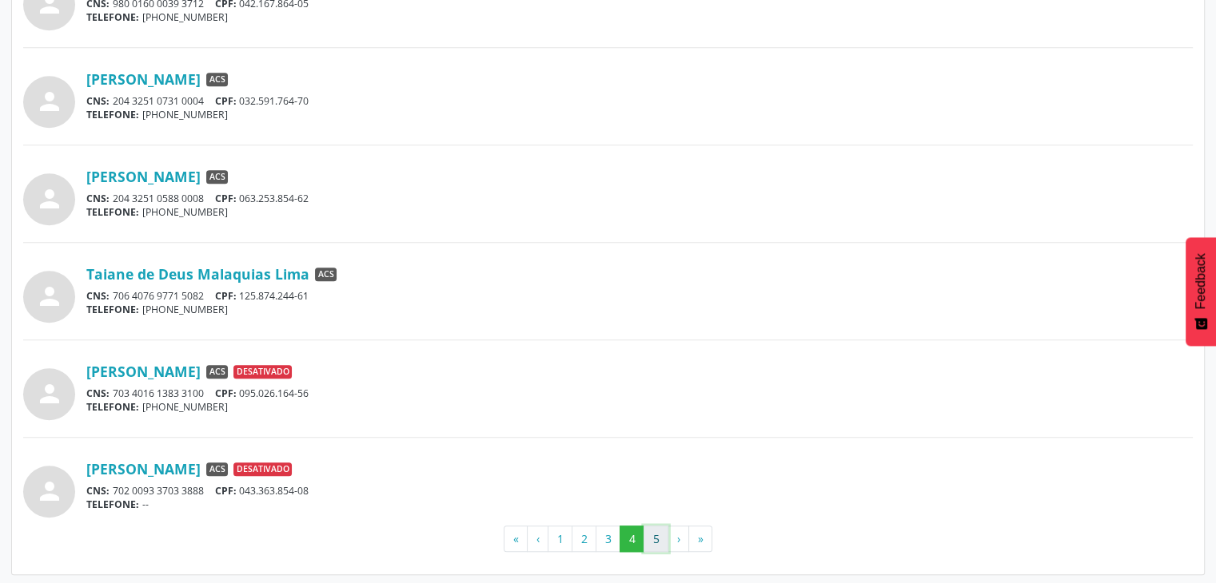
click at [659, 531] on button "5" at bounding box center [655, 539] width 25 height 27
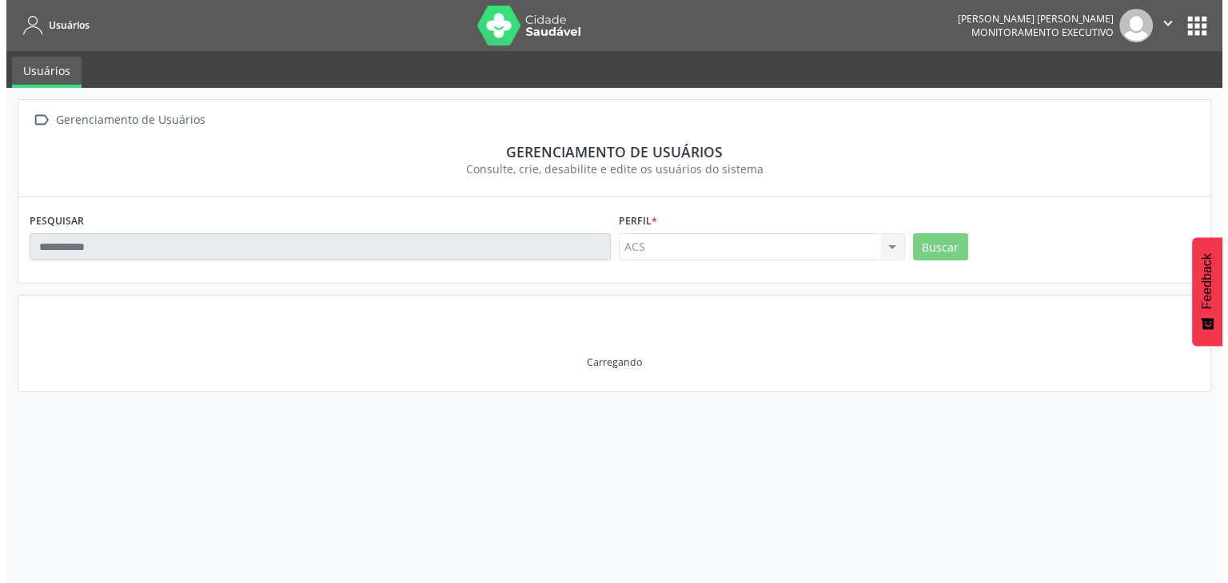
scroll to position [0, 0]
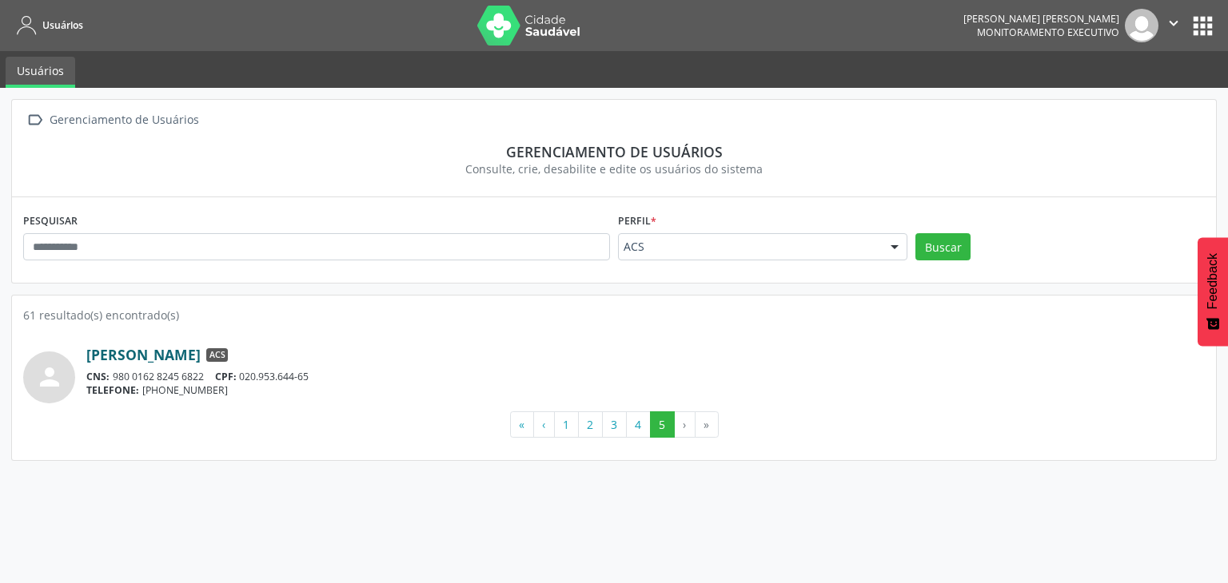
click at [201, 356] on link "[PERSON_NAME]" at bounding box center [143, 355] width 114 height 18
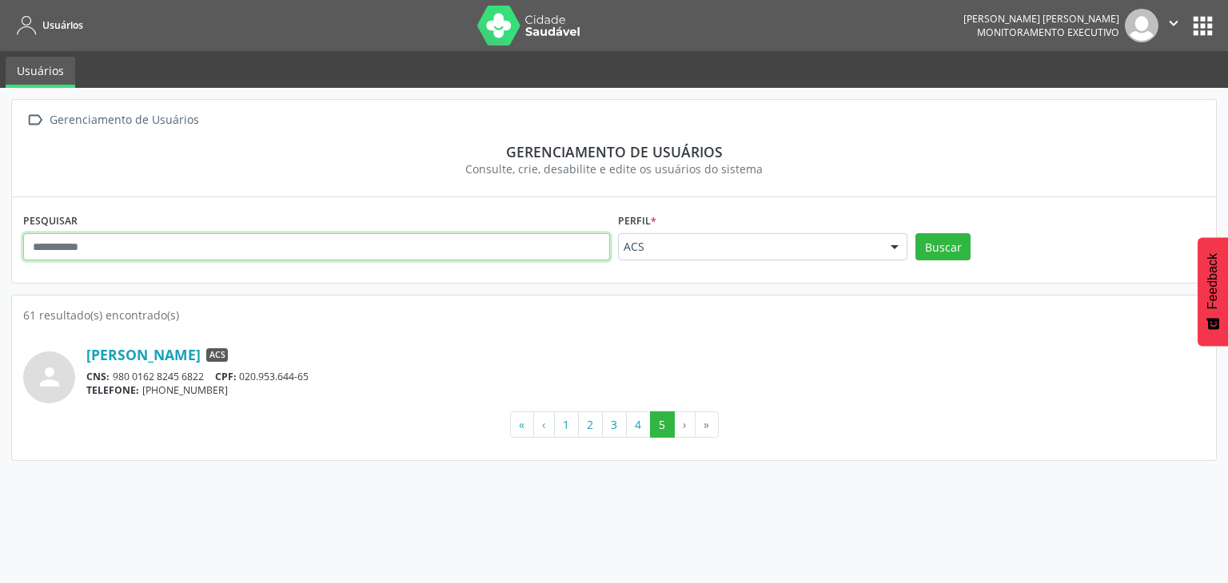
click at [141, 241] on input "text" at bounding box center [316, 246] width 587 height 27
type input "******"
click at [915, 233] on button "Buscar" at bounding box center [942, 246] width 55 height 27
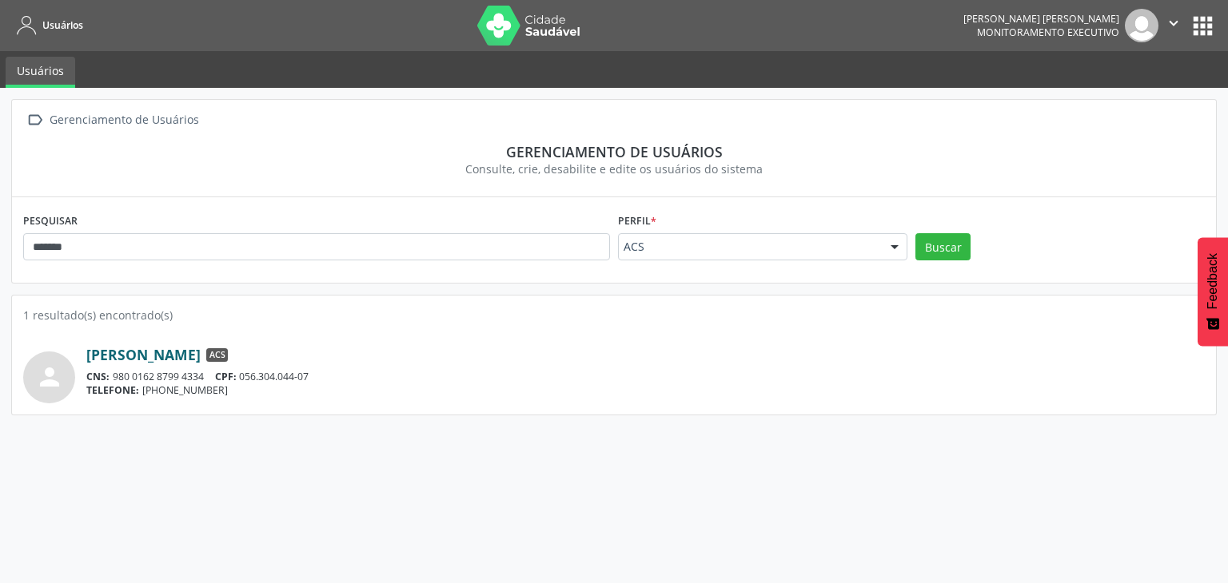
click at [201, 356] on link "[PERSON_NAME]" at bounding box center [143, 355] width 114 height 18
